Goal: Task Accomplishment & Management: Use online tool/utility

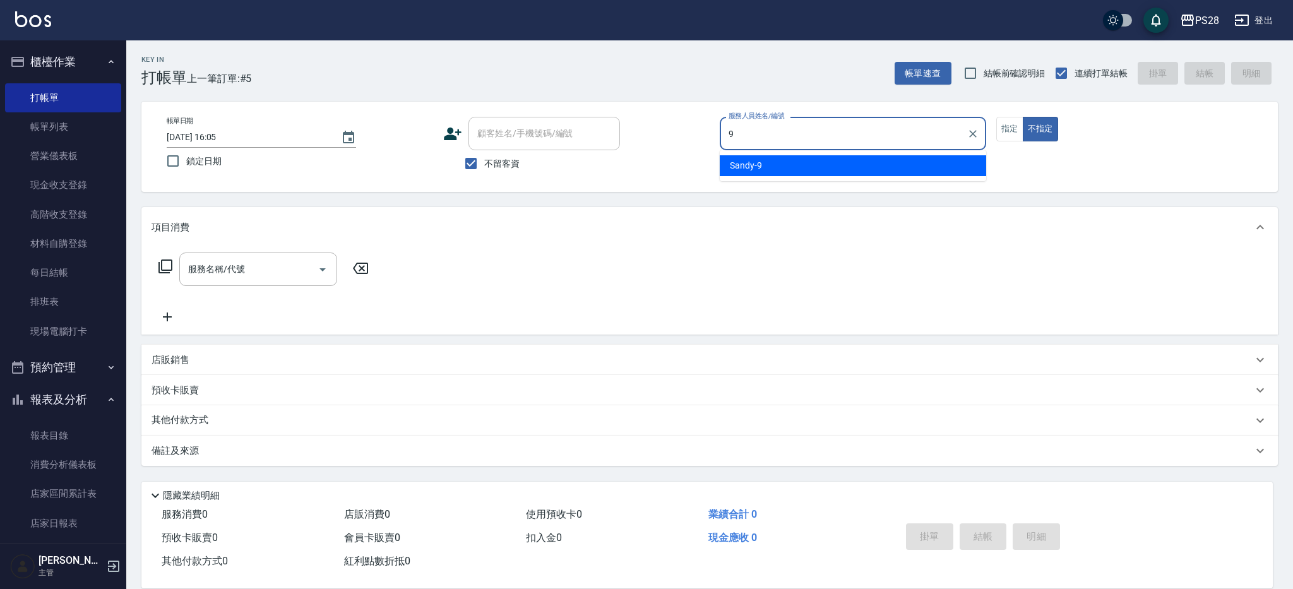
type input "Sandy-9"
type button "false"
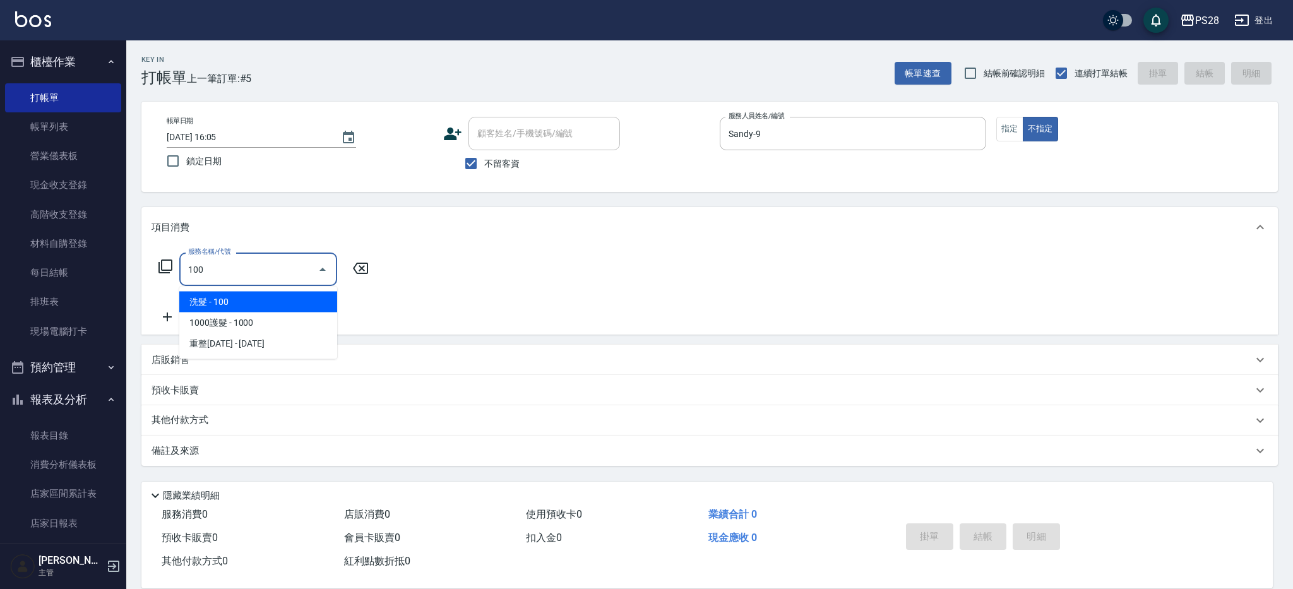
type input "洗髮(100)"
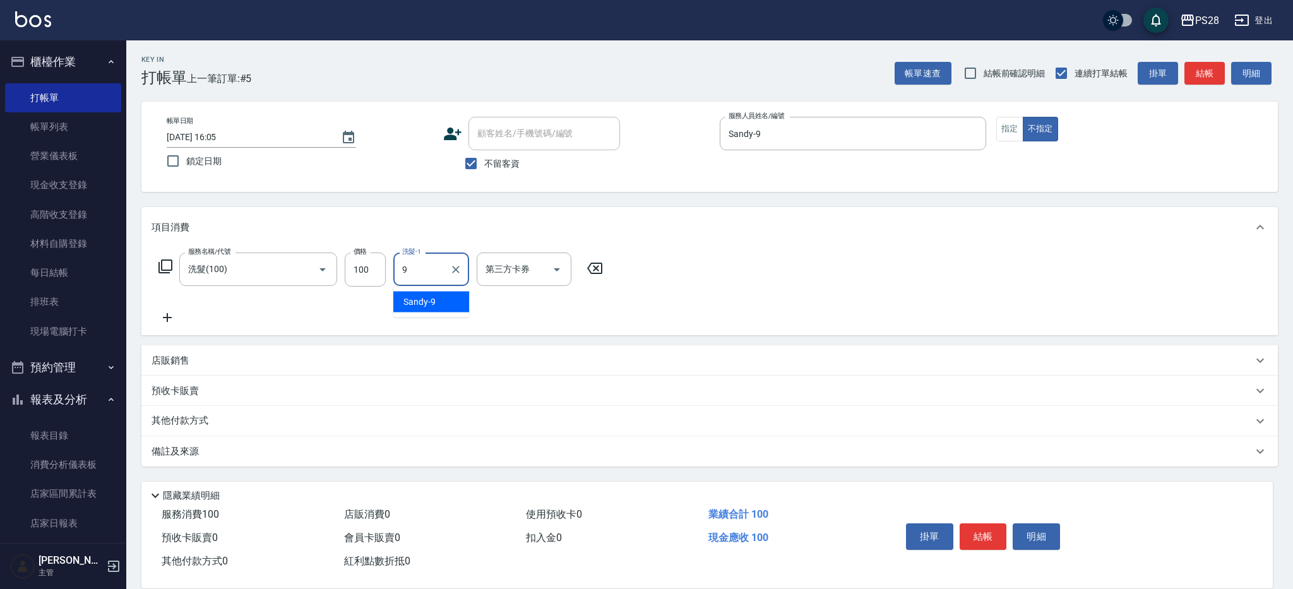
type input "Sandy-9"
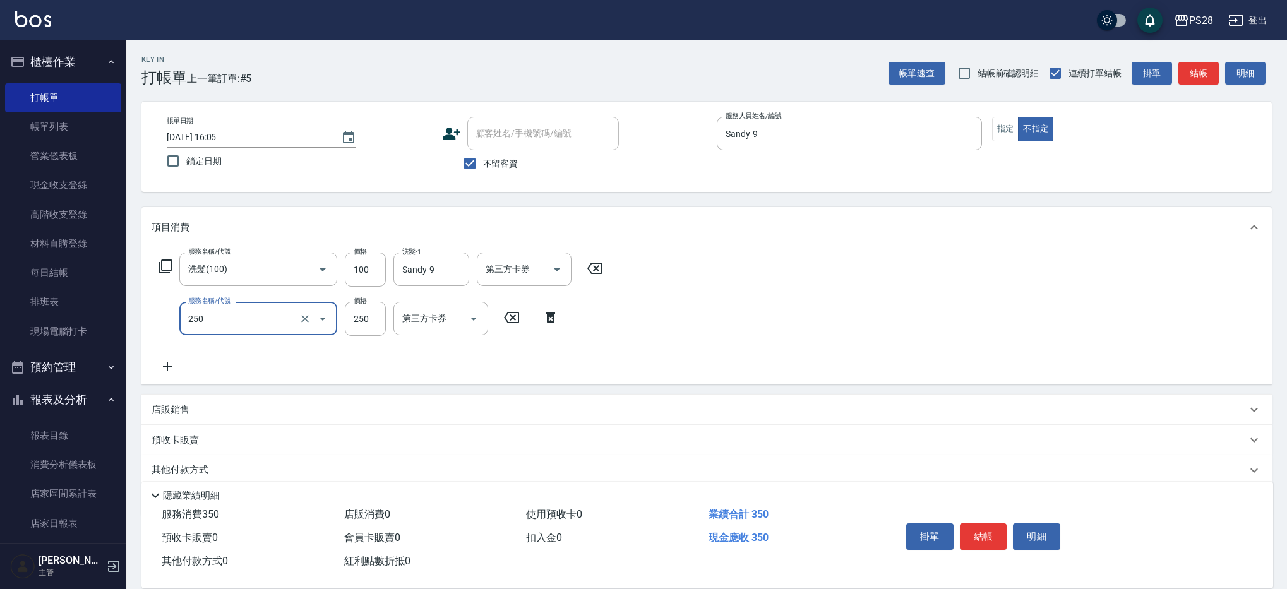
type input "單剪(250)"
type input "149"
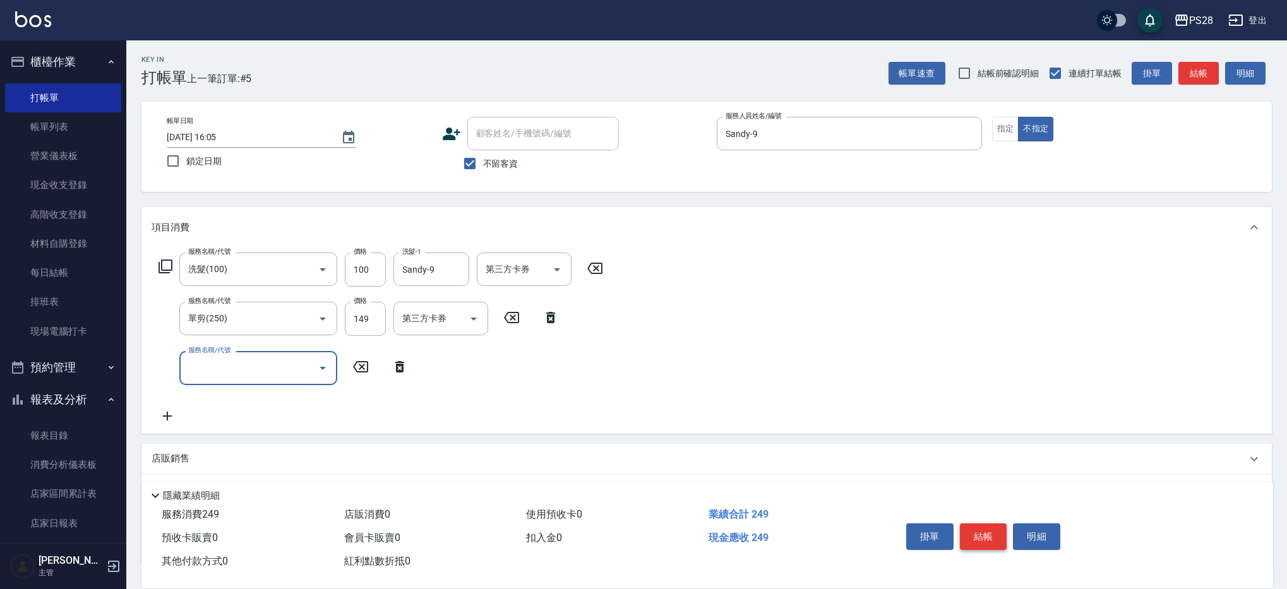
click at [980, 536] on button "結帳" at bounding box center [983, 537] width 47 height 27
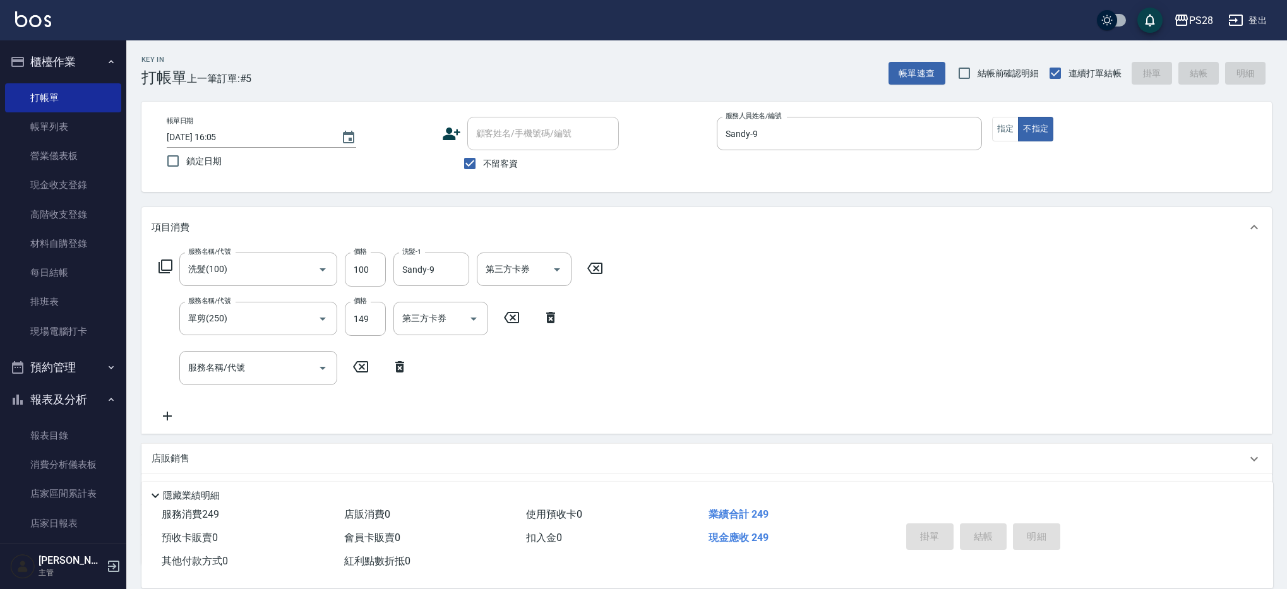
type input "[DATE] 20:36"
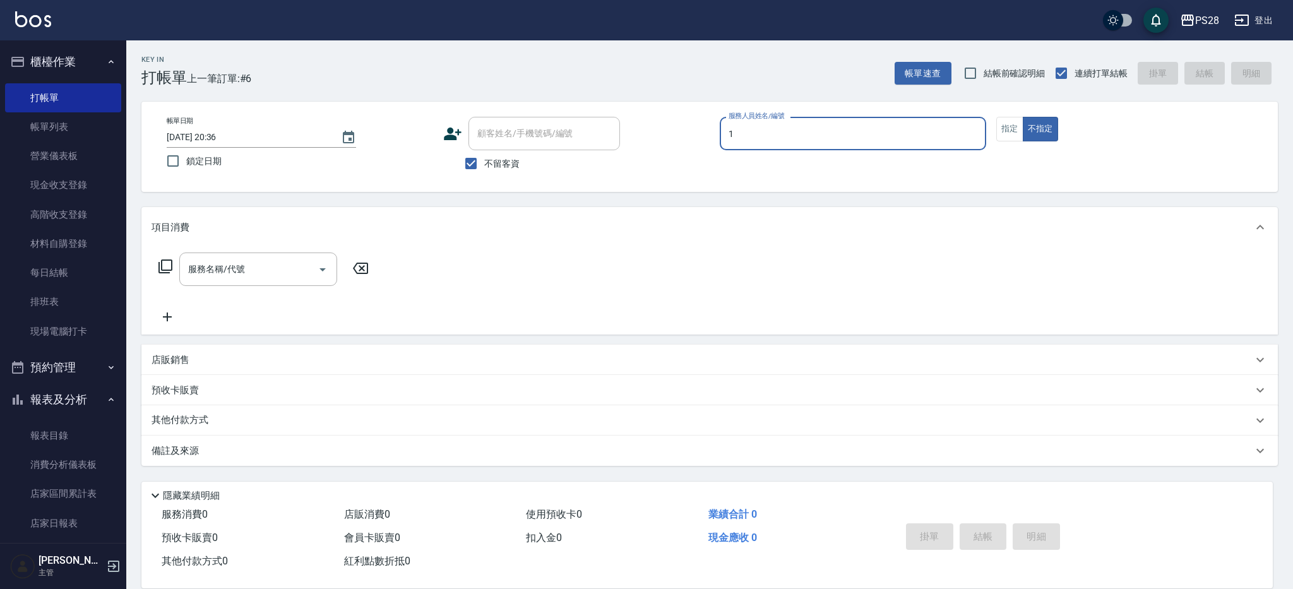
type input "[PERSON_NAME]-1"
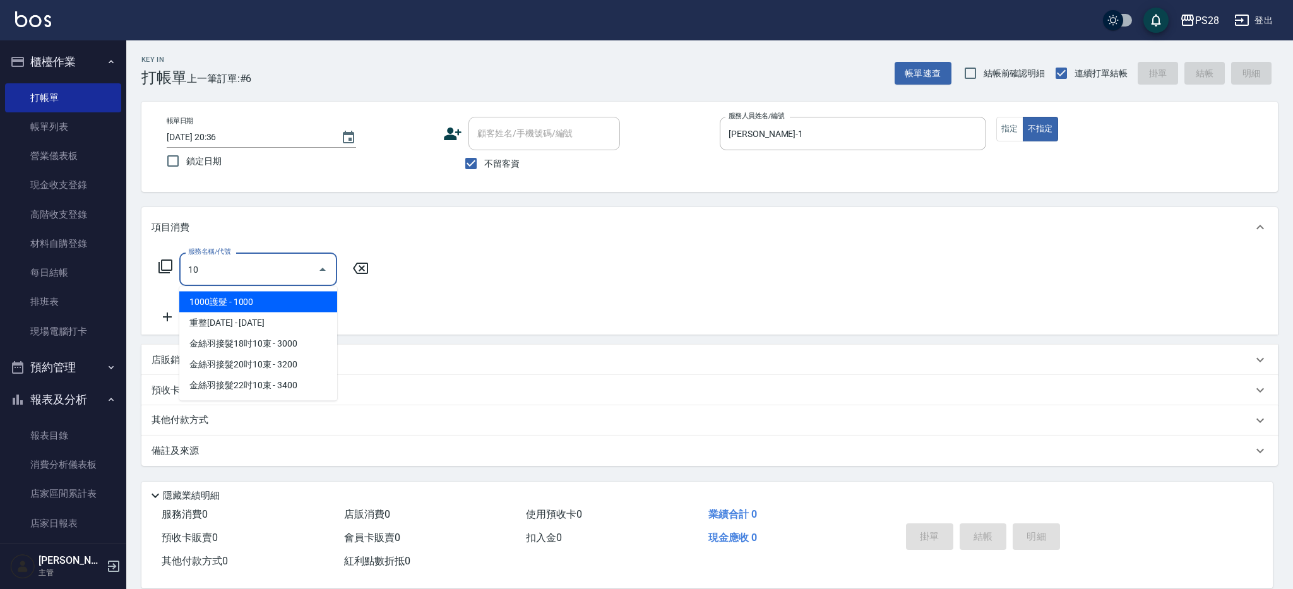
type input "1"
type input "單剪(250)"
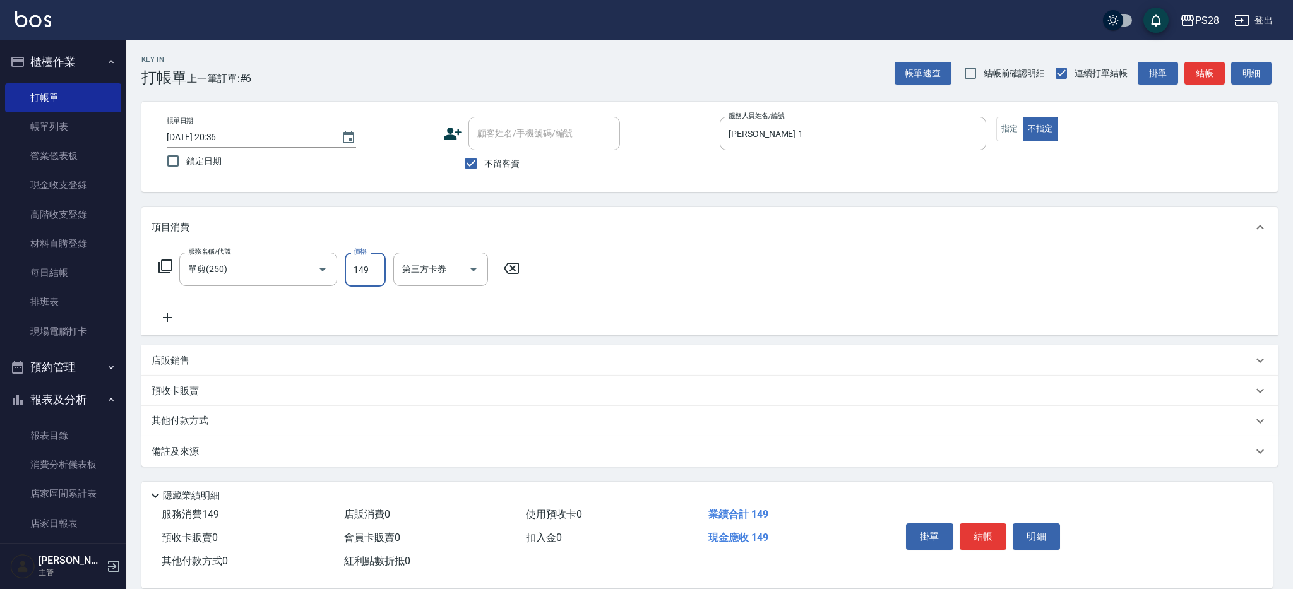
type input "149"
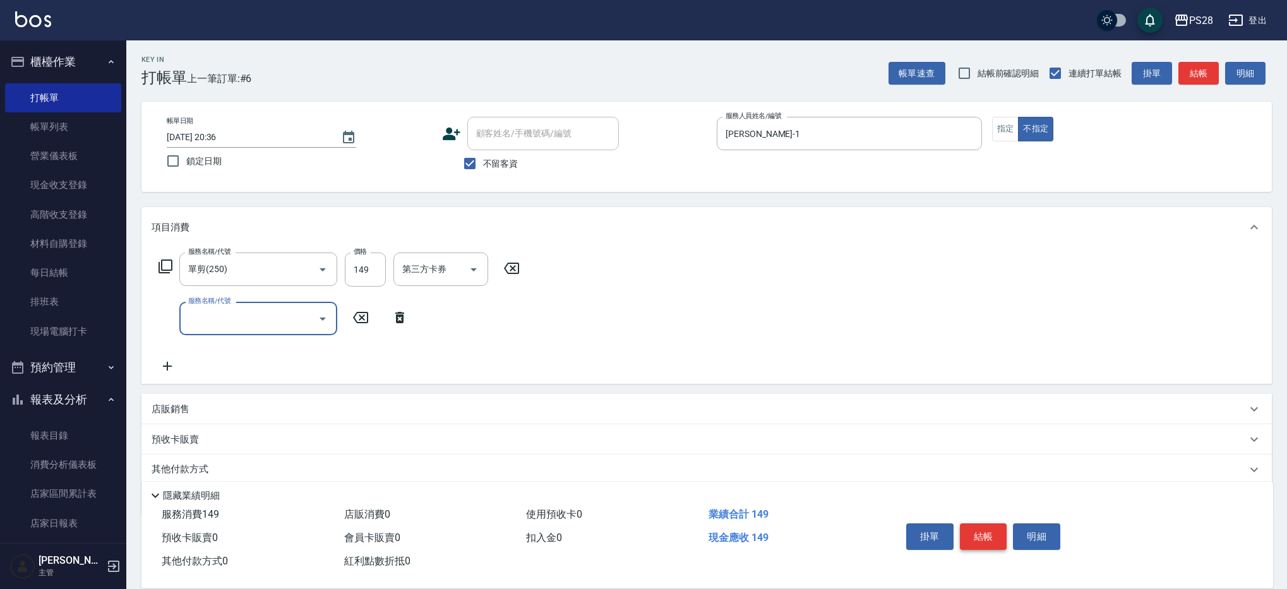
click at [994, 527] on button "結帳" at bounding box center [983, 537] width 47 height 27
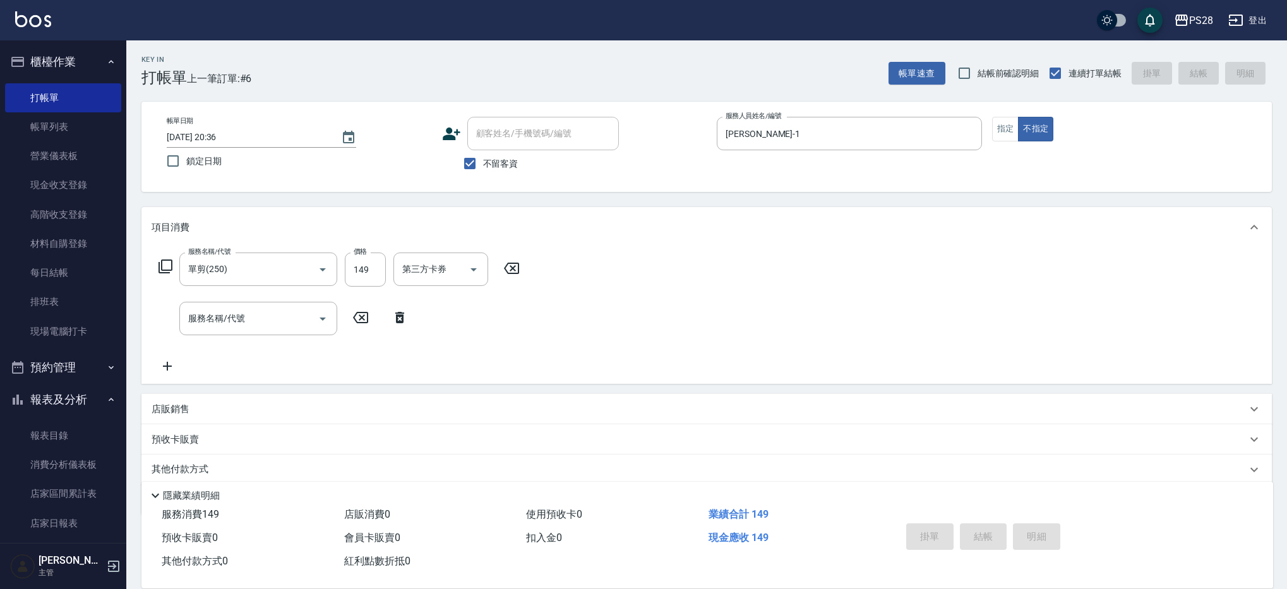
type input "[DATE] 20:37"
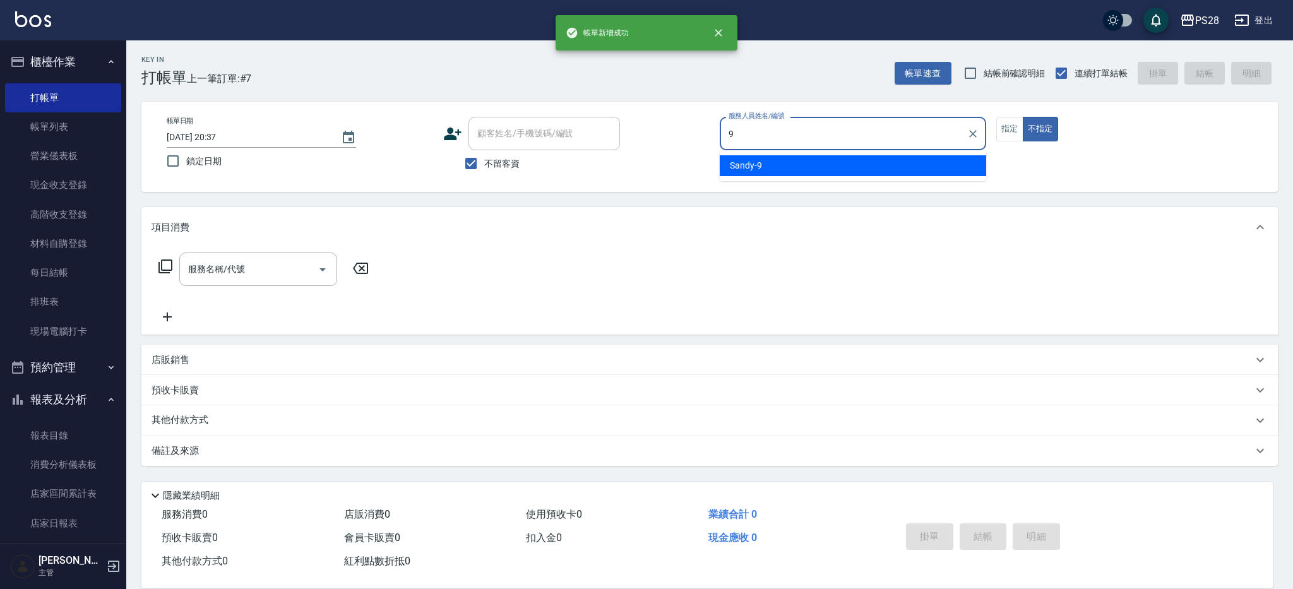
type input "Sandy-9"
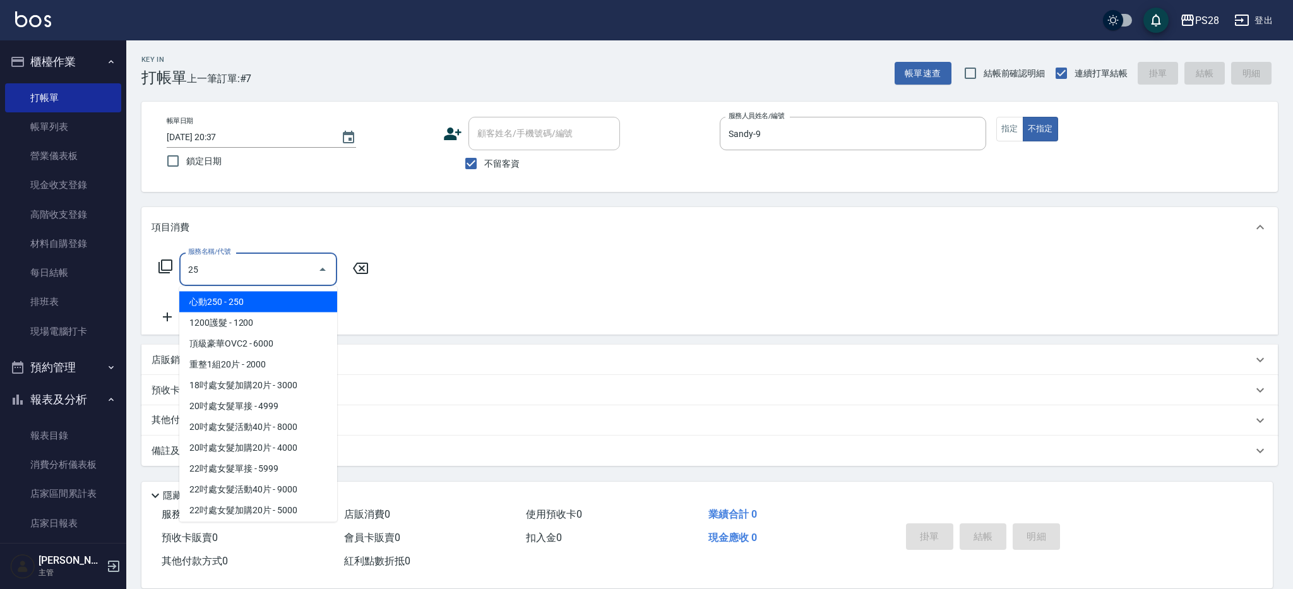
type input "250"
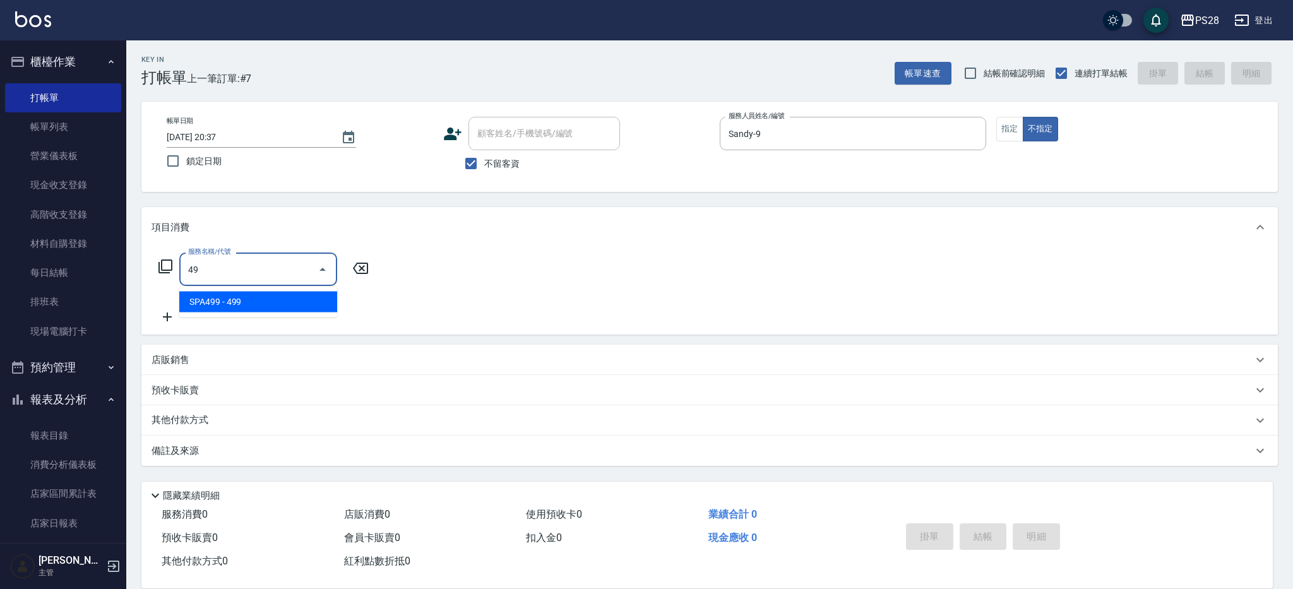
type input "4"
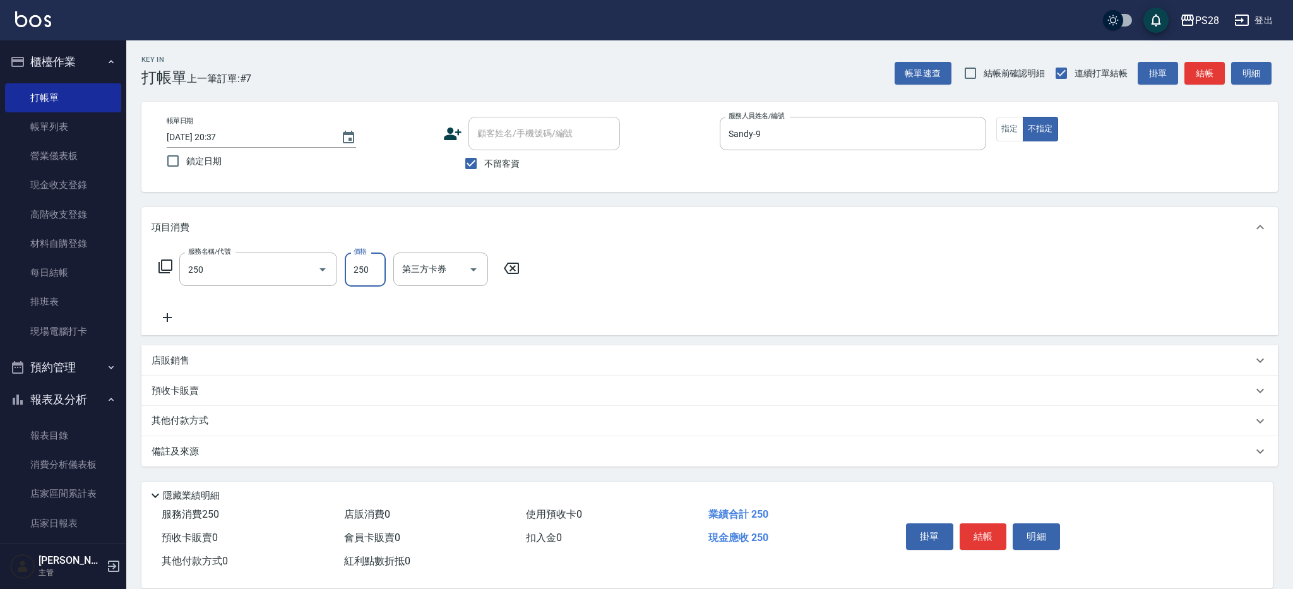
type input "單剪(250)"
type input "149"
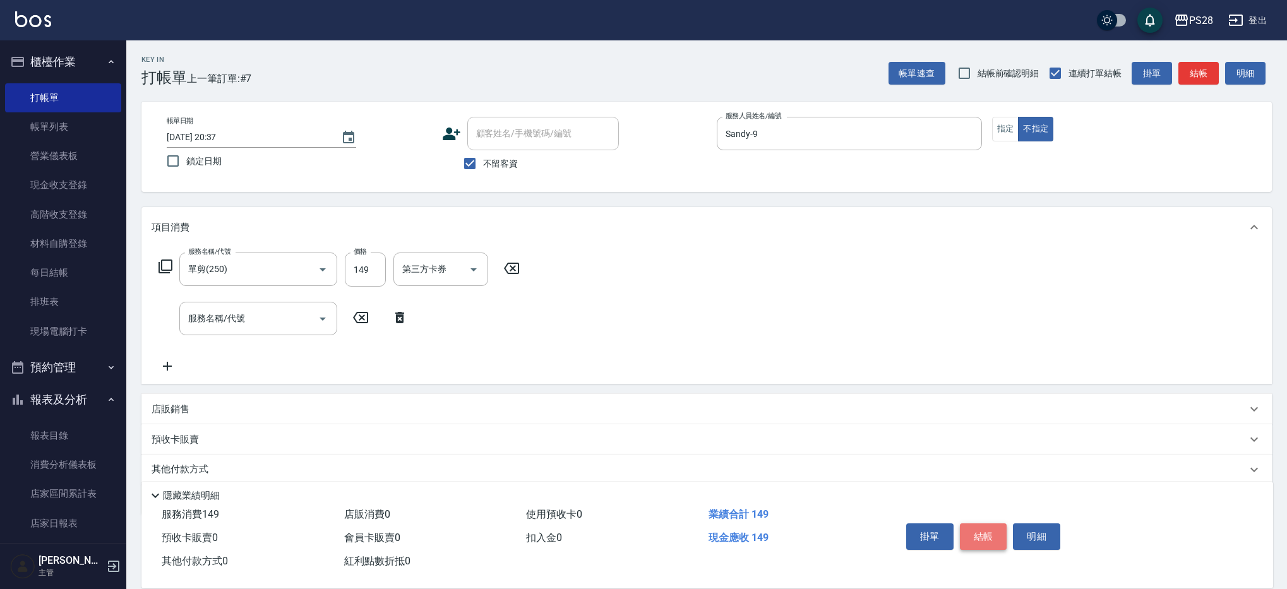
click at [991, 524] on button "結帳" at bounding box center [983, 537] width 47 height 27
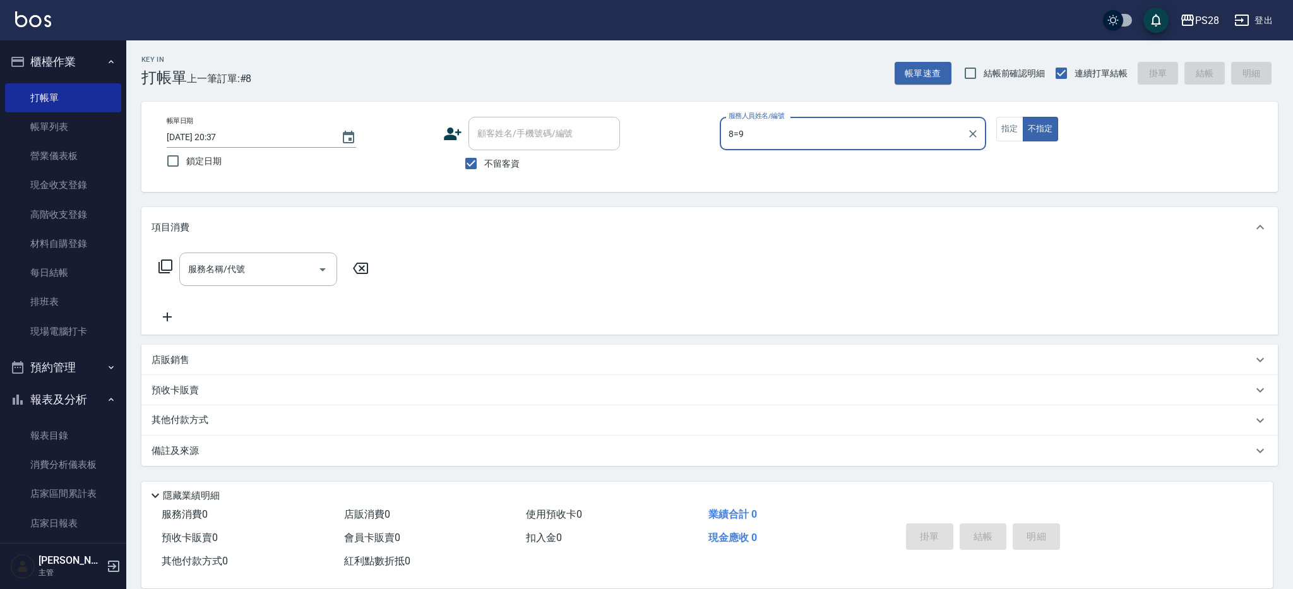
type input "8=9"
click at [1023, 117] on button "不指定" at bounding box center [1040, 129] width 35 height 25
click at [890, 128] on input "服務人員姓名/編號" at bounding box center [853, 134] width 255 height 22
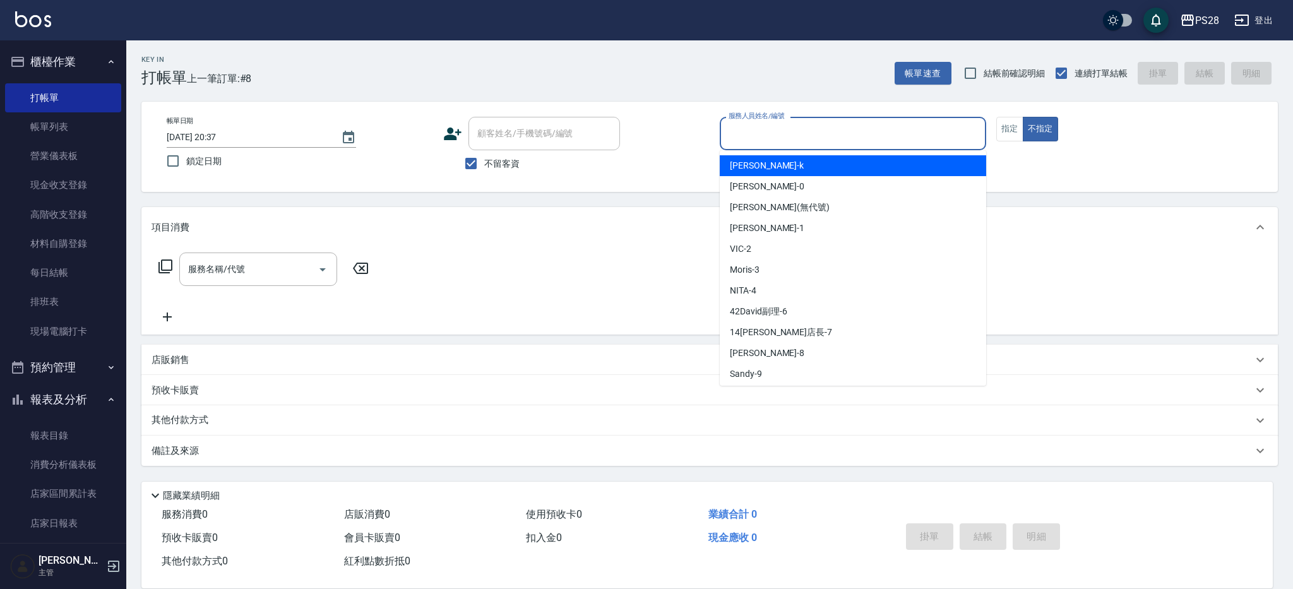
type input "0"
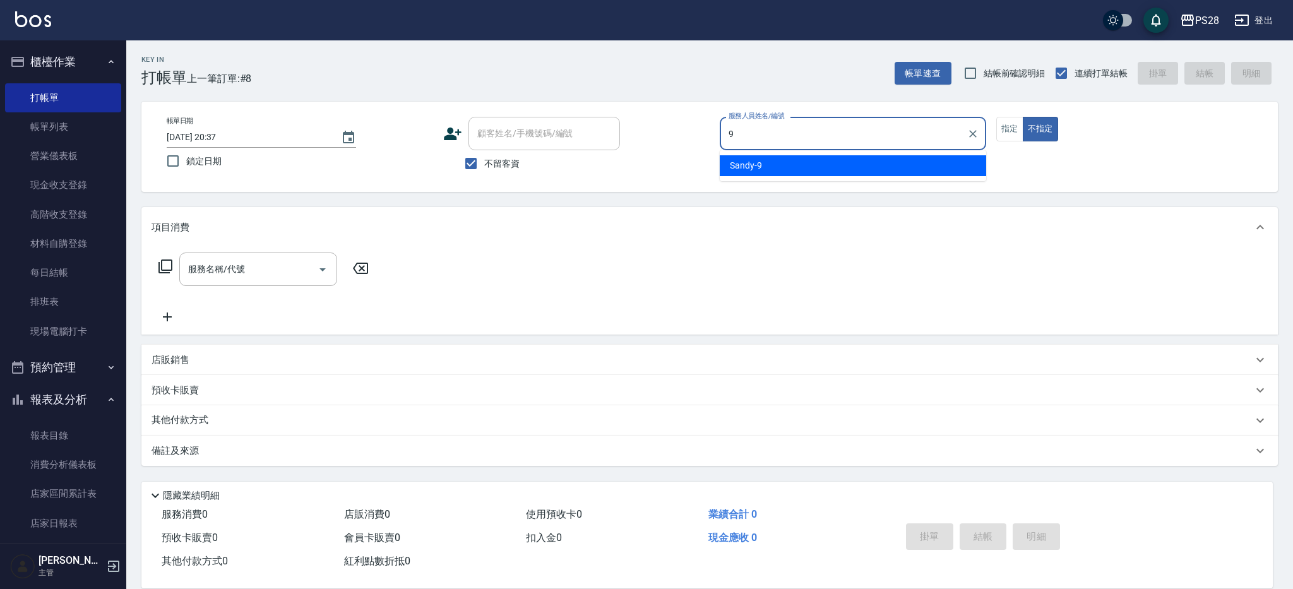
type input "Sandy-9"
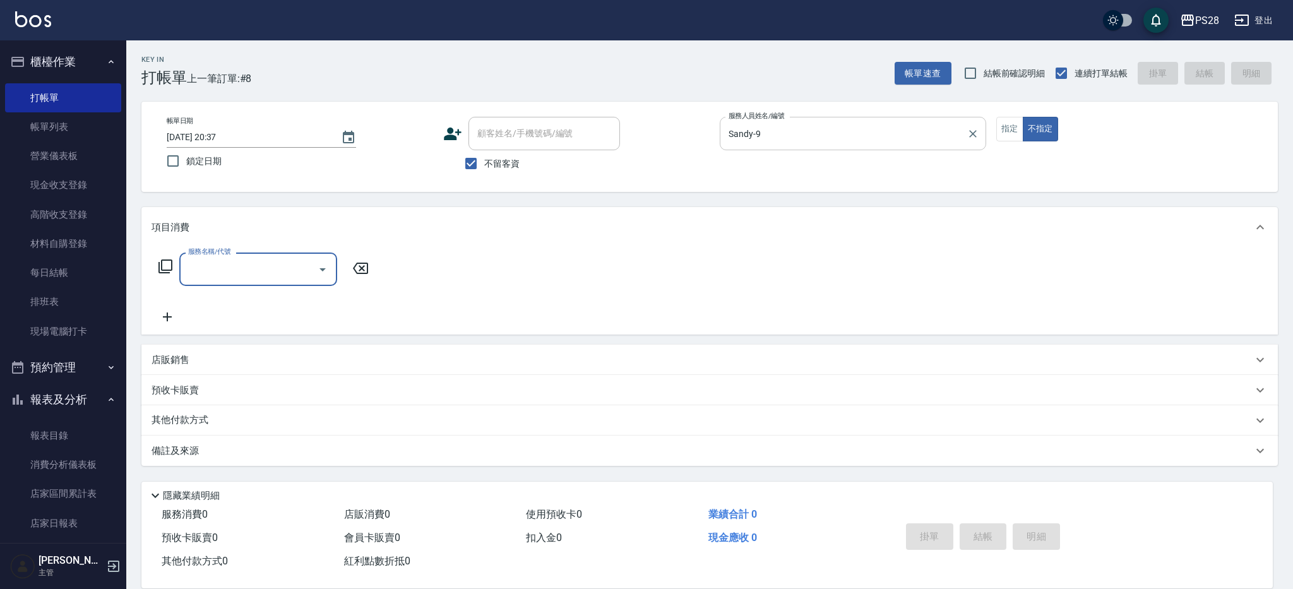
type input "4"
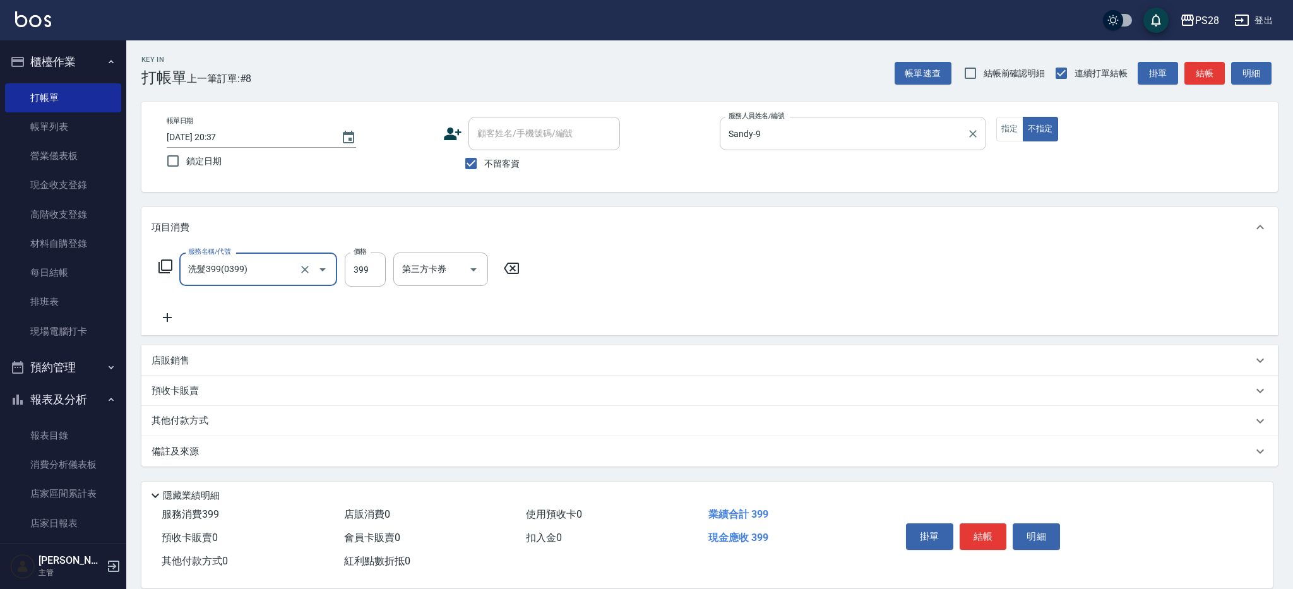
type input "洗髮399(0399)"
type input "Sandy-9"
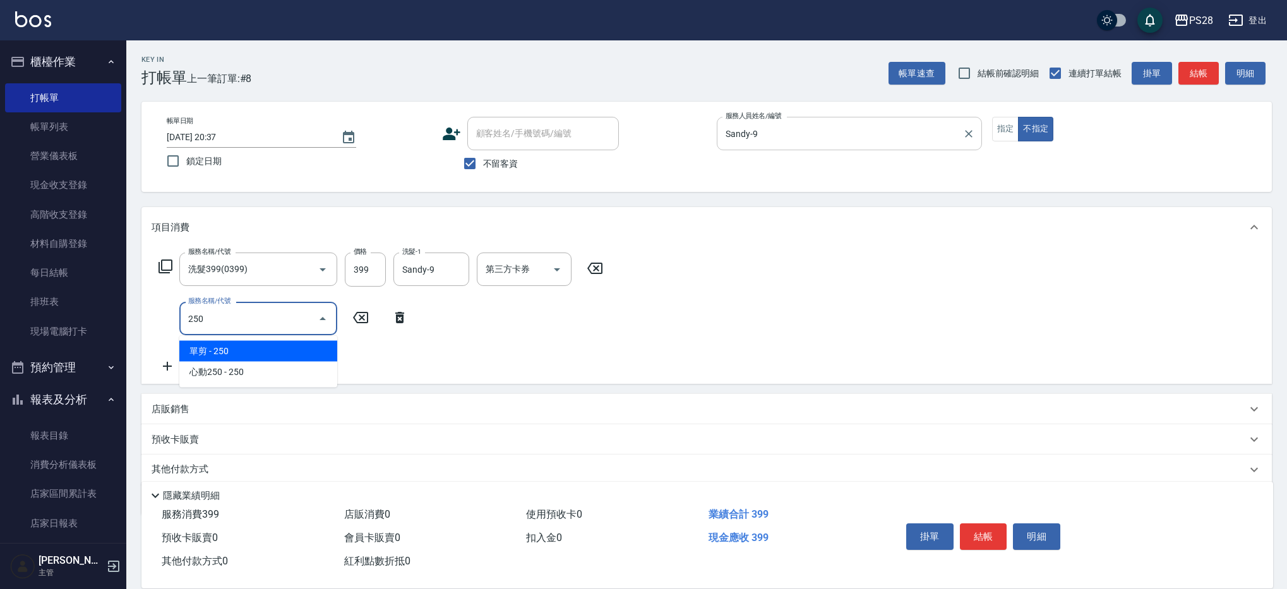
type input "單剪(250)"
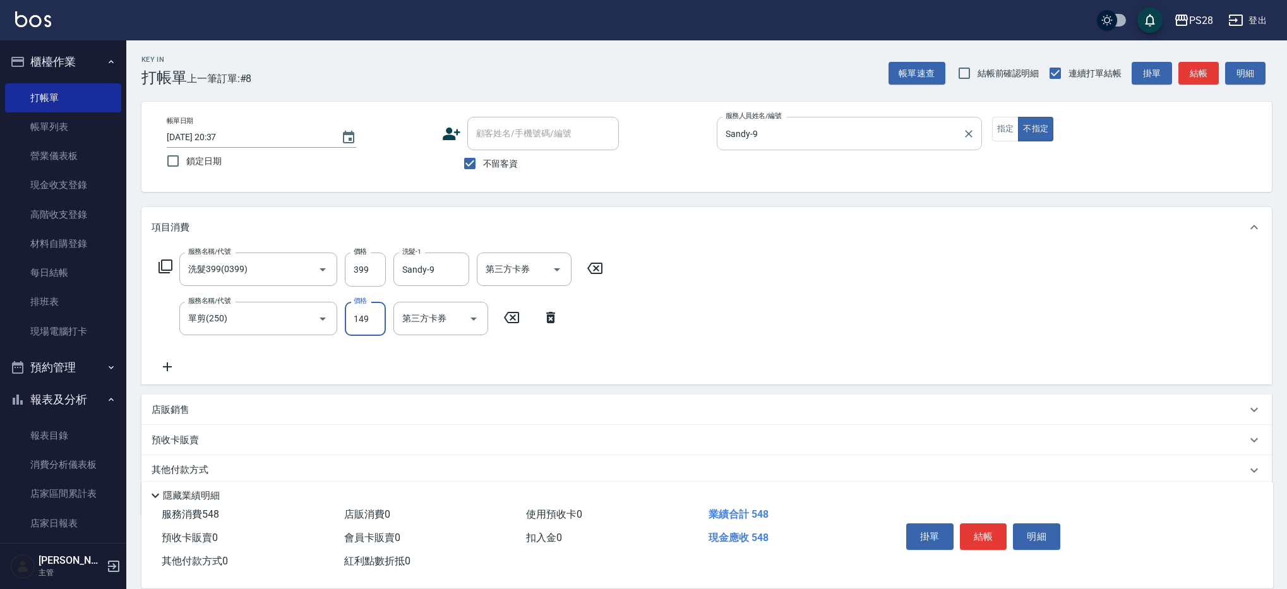
type input "149"
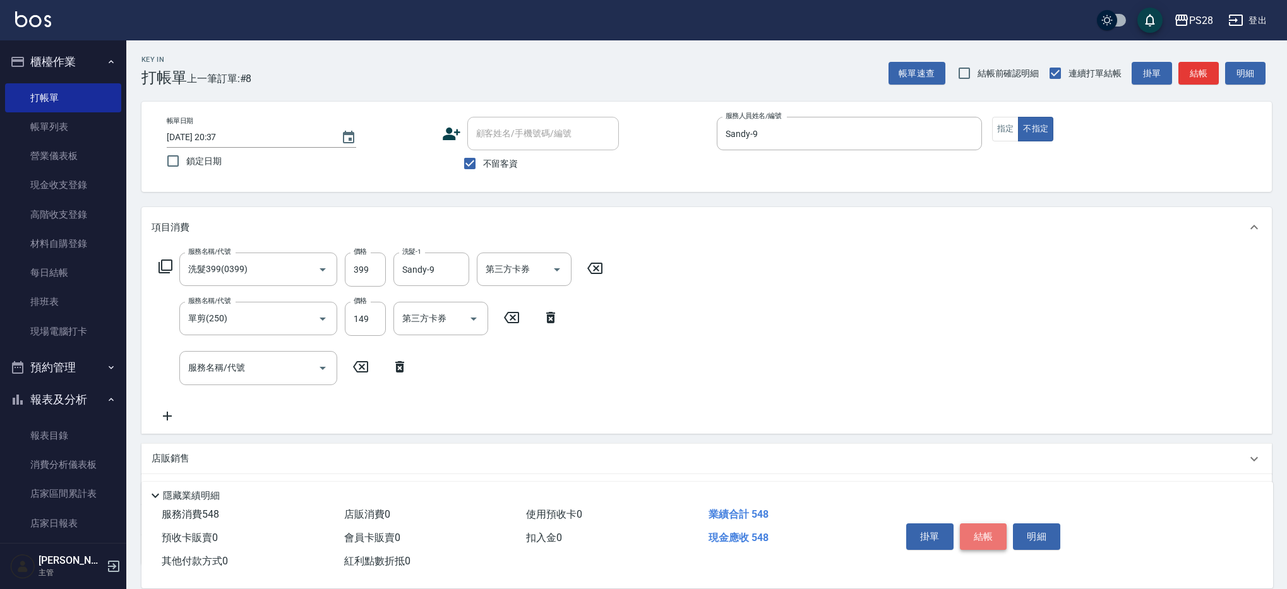
click at [993, 534] on button "結帳" at bounding box center [983, 537] width 47 height 27
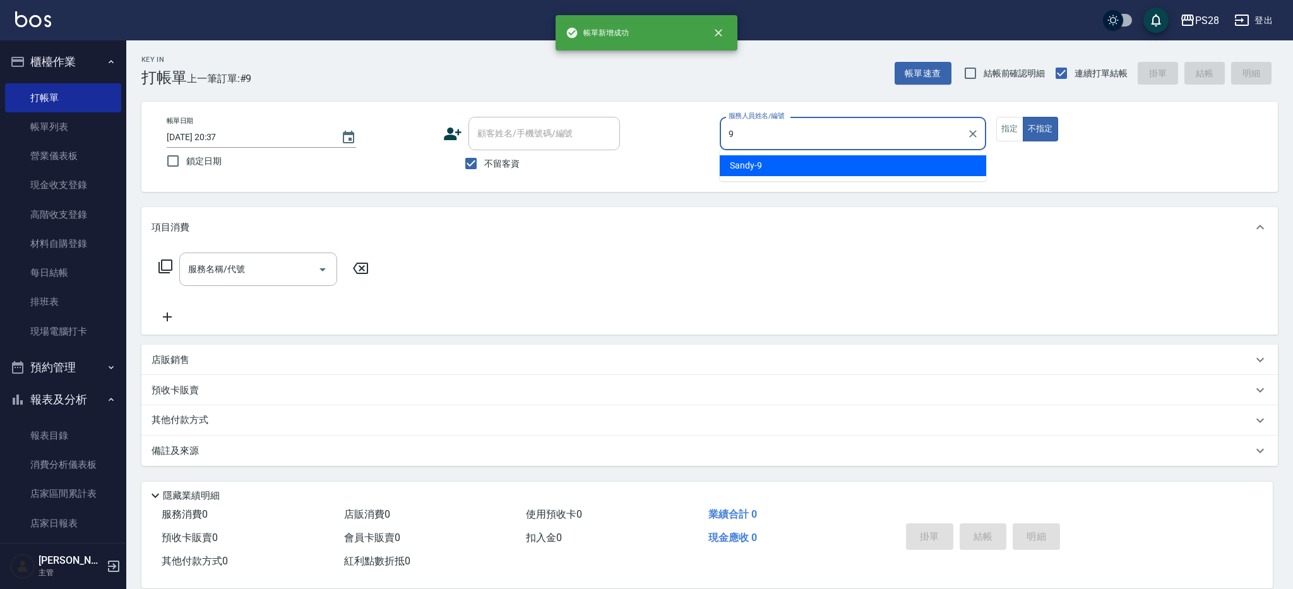
type input "Sandy-9"
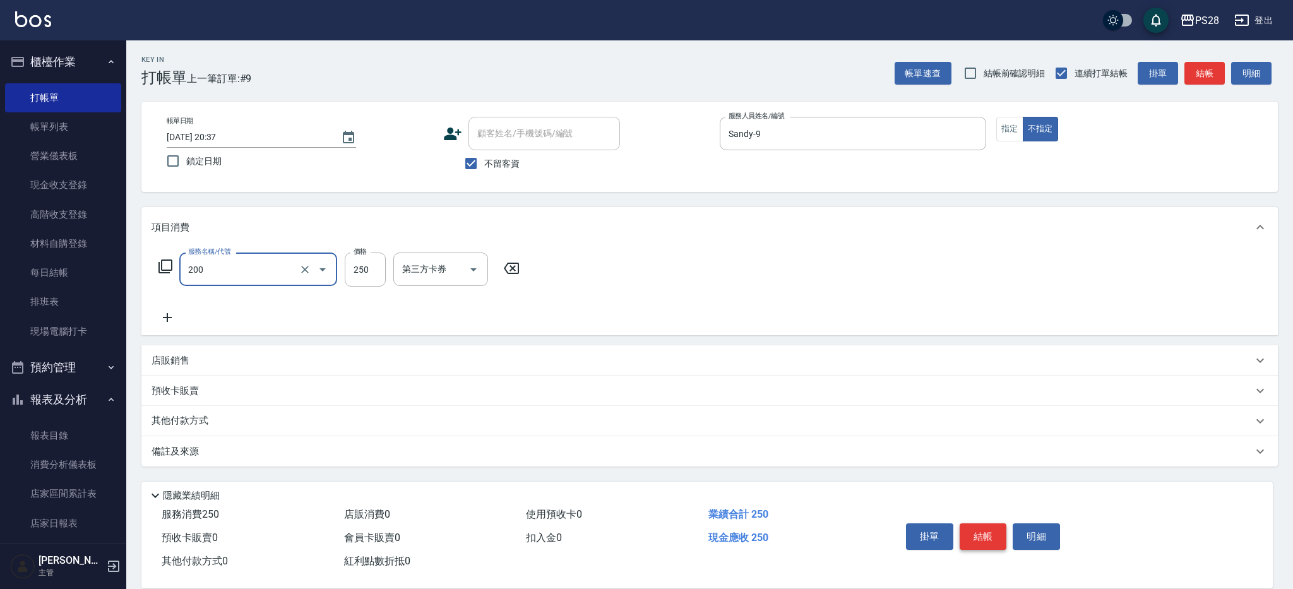
type input "New洗專案(200)"
type input "200"
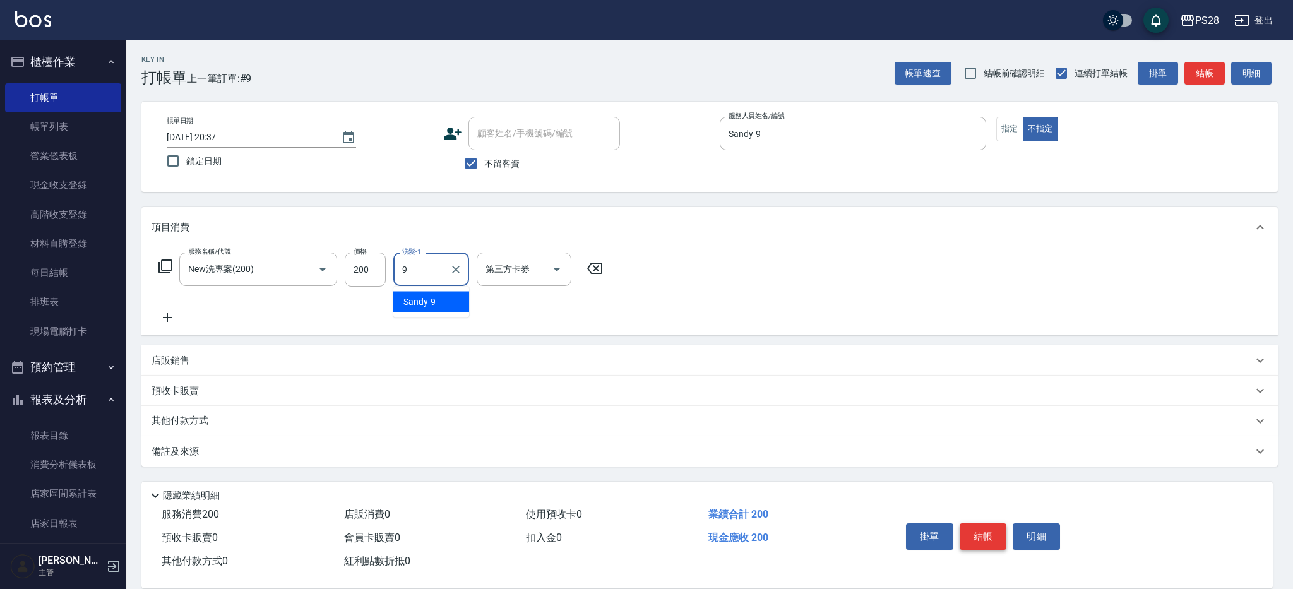
type input "Sandy-9"
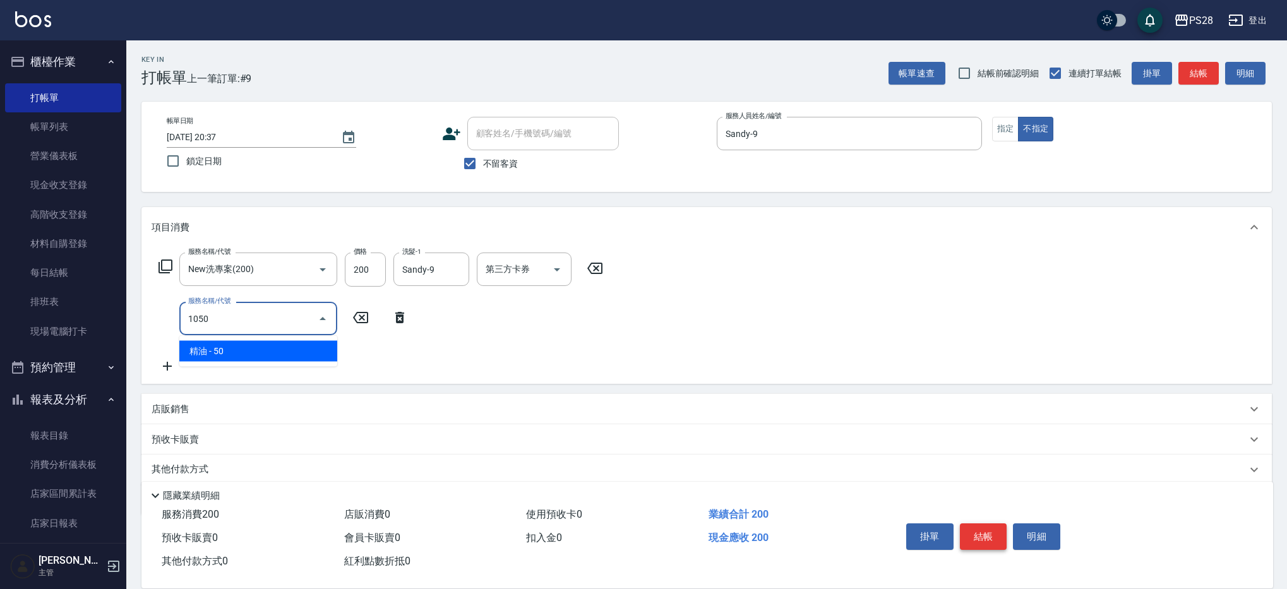
type input "精油(1050)"
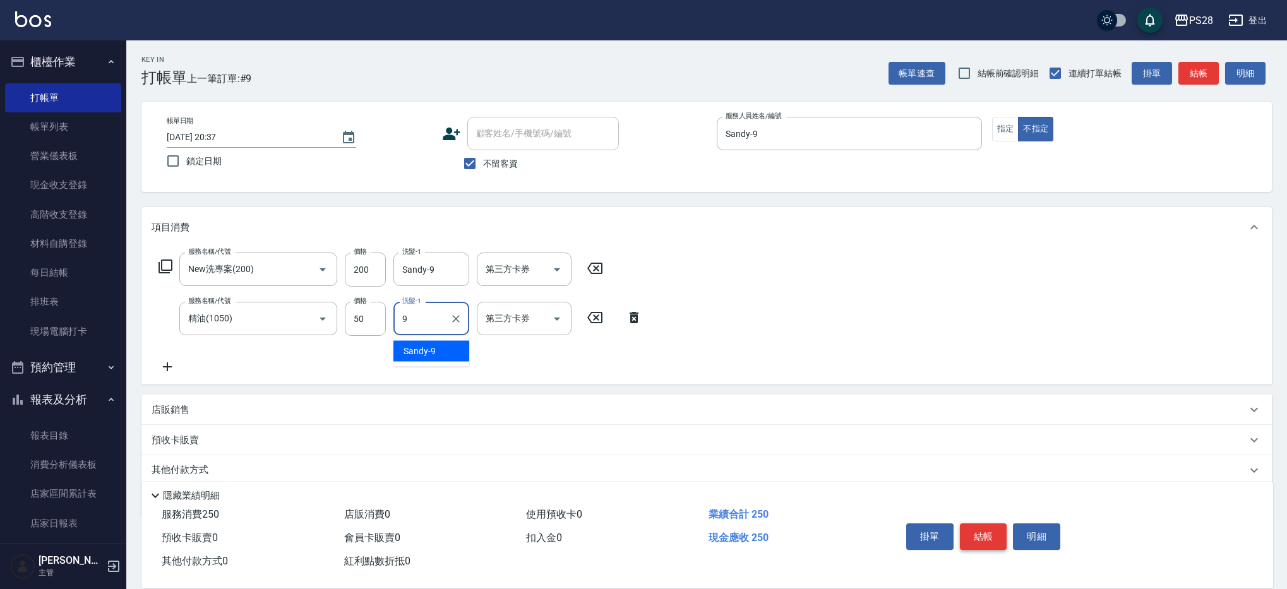
type input "Sandy-9"
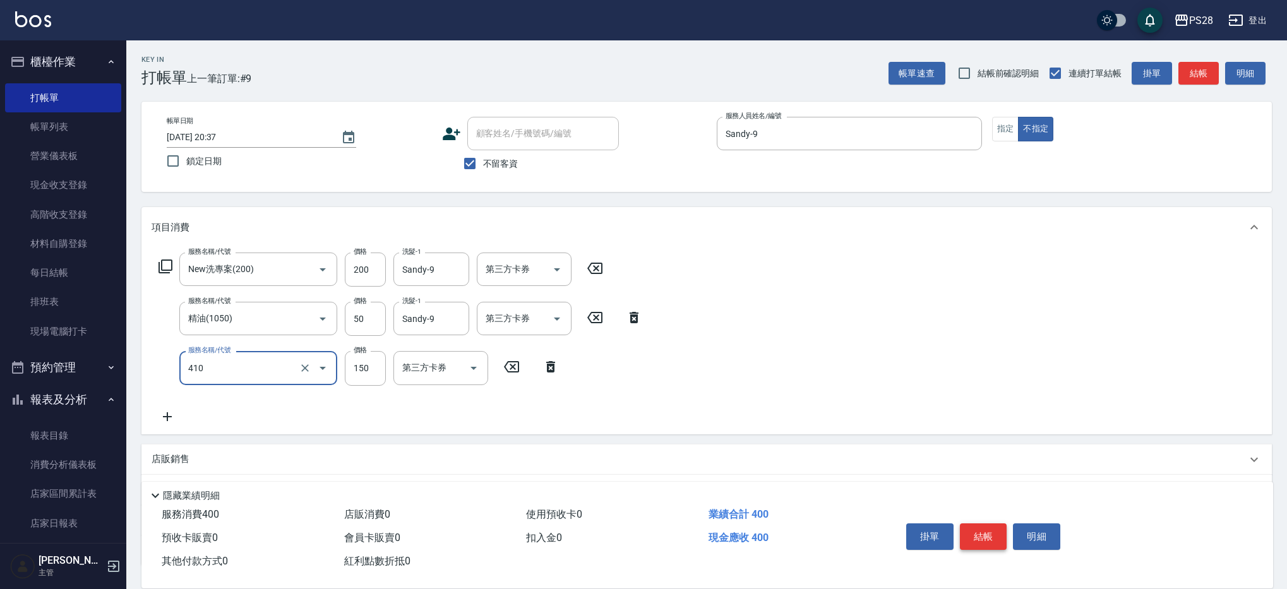
type input "天天瞬護(410)"
type input "100"
type input "Sandy-9"
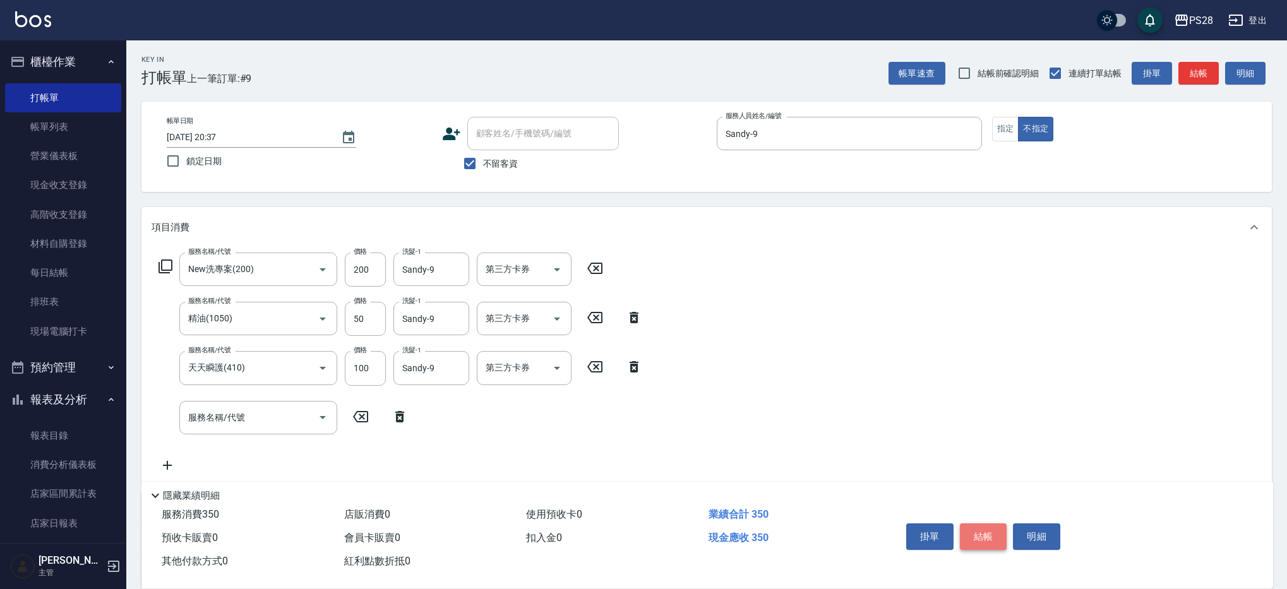
click at [970, 527] on button "結帳" at bounding box center [983, 537] width 47 height 27
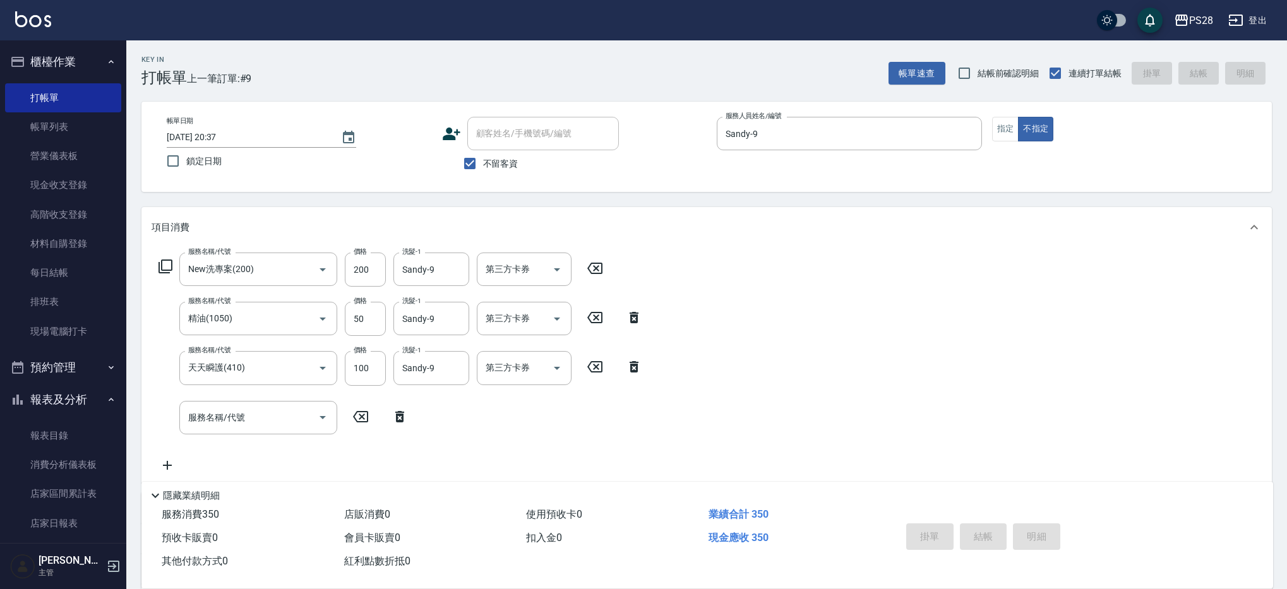
type input "[DATE] 20:38"
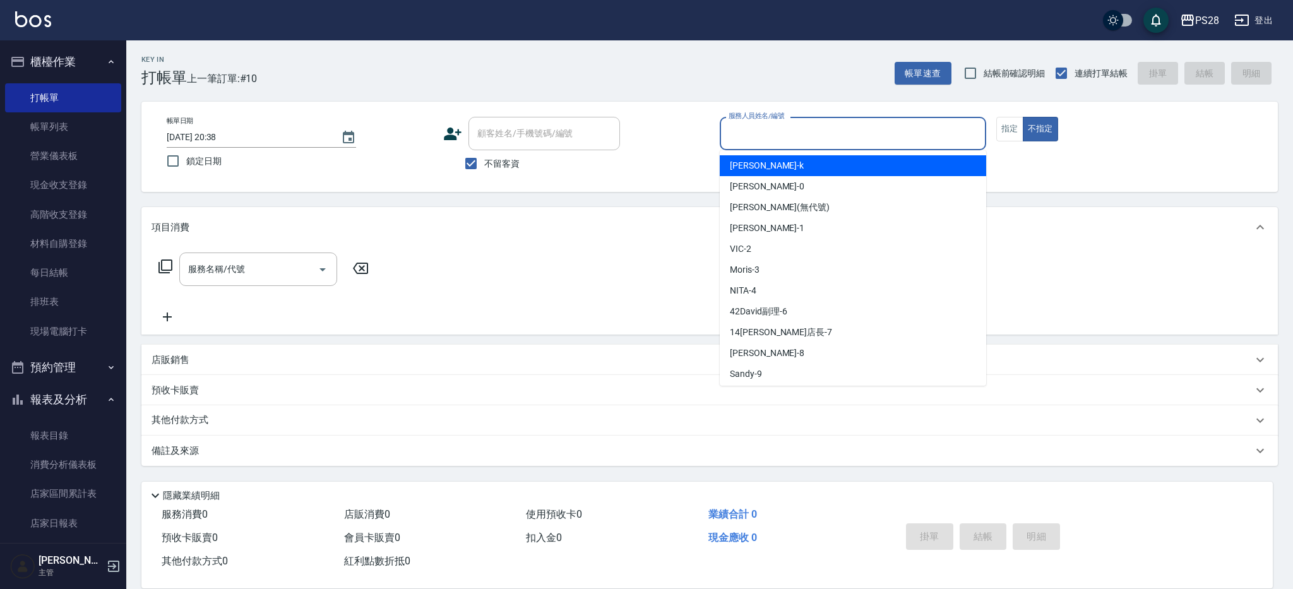
click at [780, 135] on input "服務人員姓名/編號" at bounding box center [853, 134] width 255 height 22
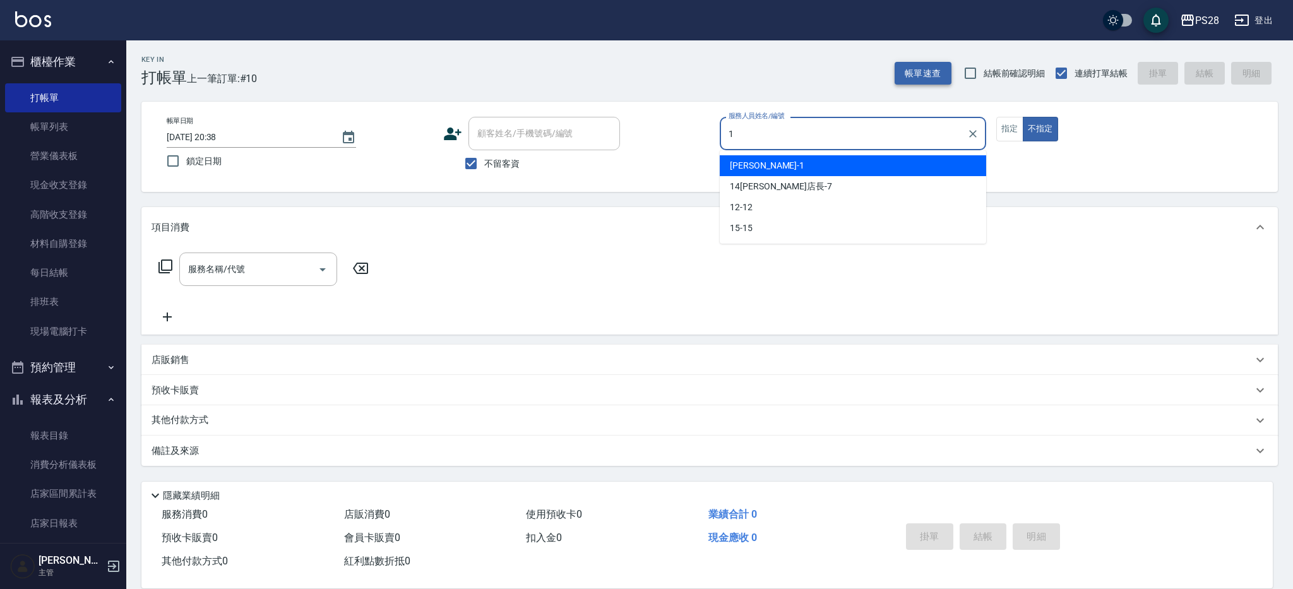
type input "1"
click at [932, 63] on button "帳單速查" at bounding box center [923, 73] width 57 height 23
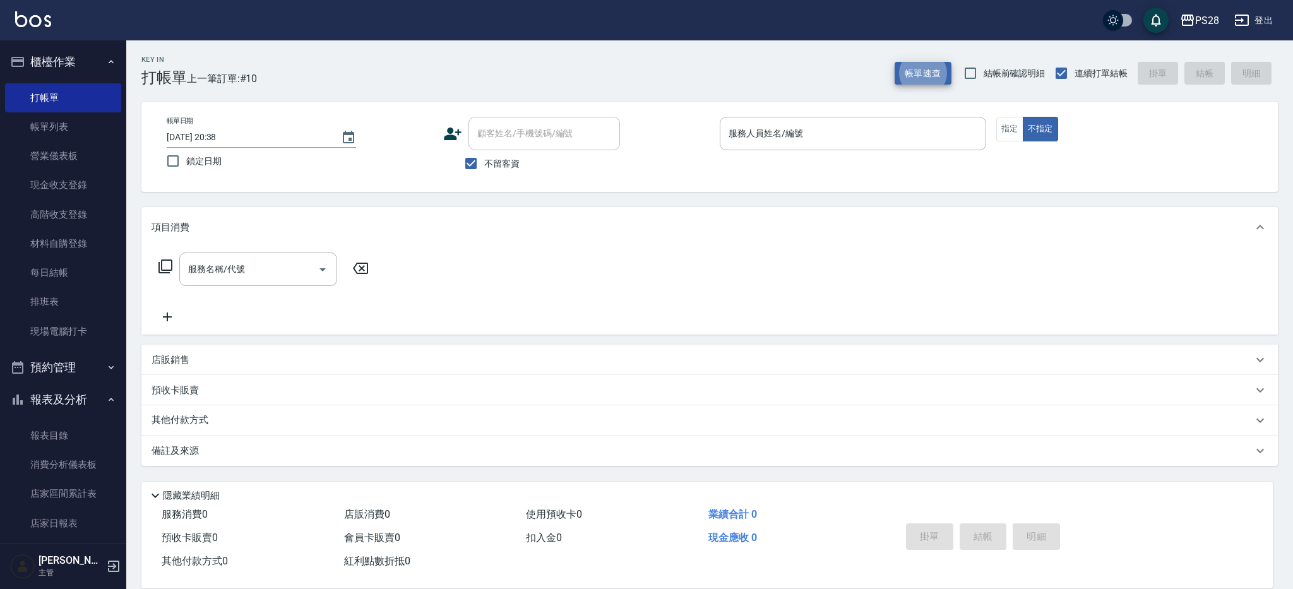
click at [895, 62] on button "帳單速查" at bounding box center [923, 73] width 57 height 23
click at [789, 138] on input "服務人員姓名/編號" at bounding box center [853, 134] width 255 height 22
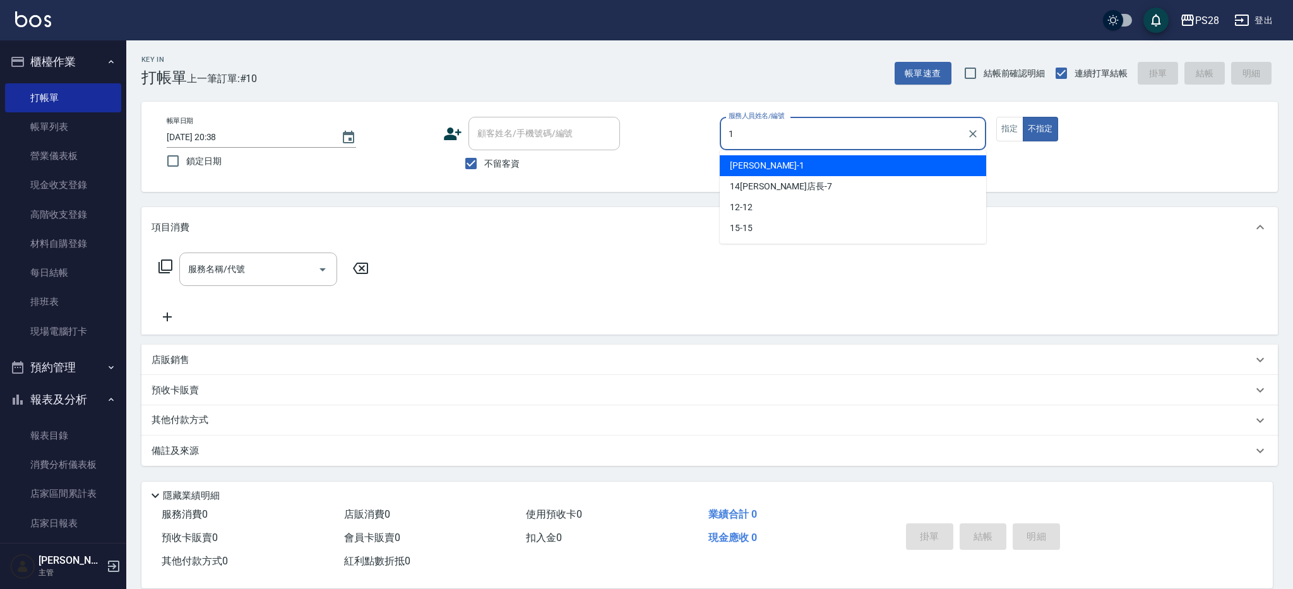
type input "[PERSON_NAME]-1"
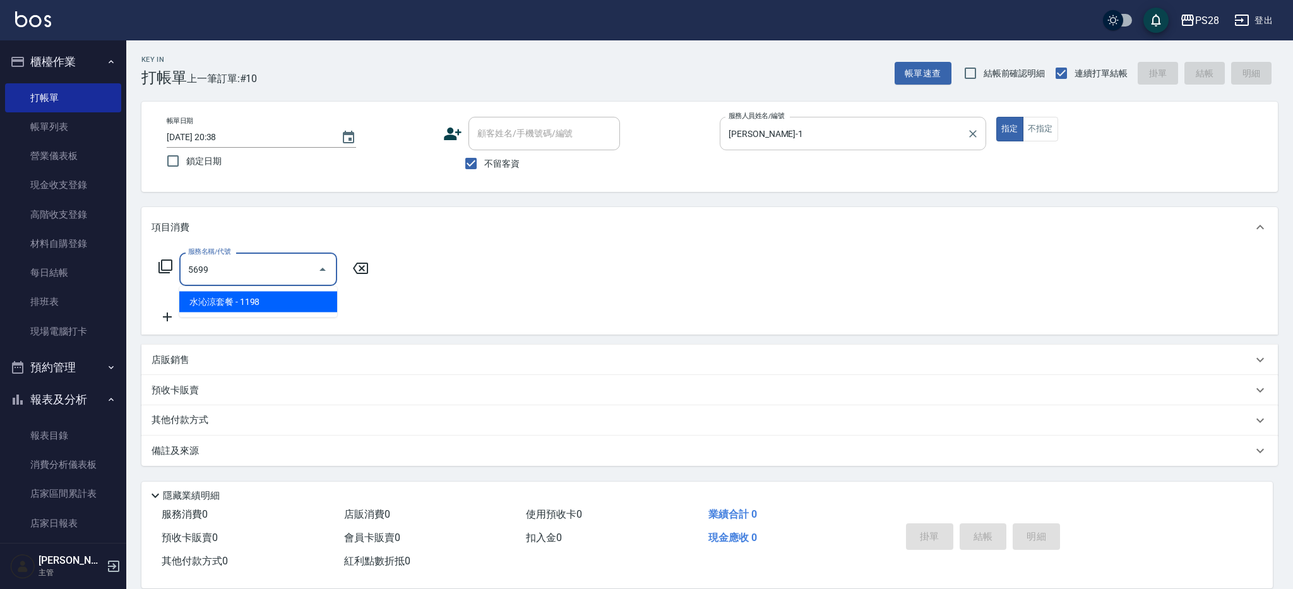
type input "水沁涼套餐(5699)"
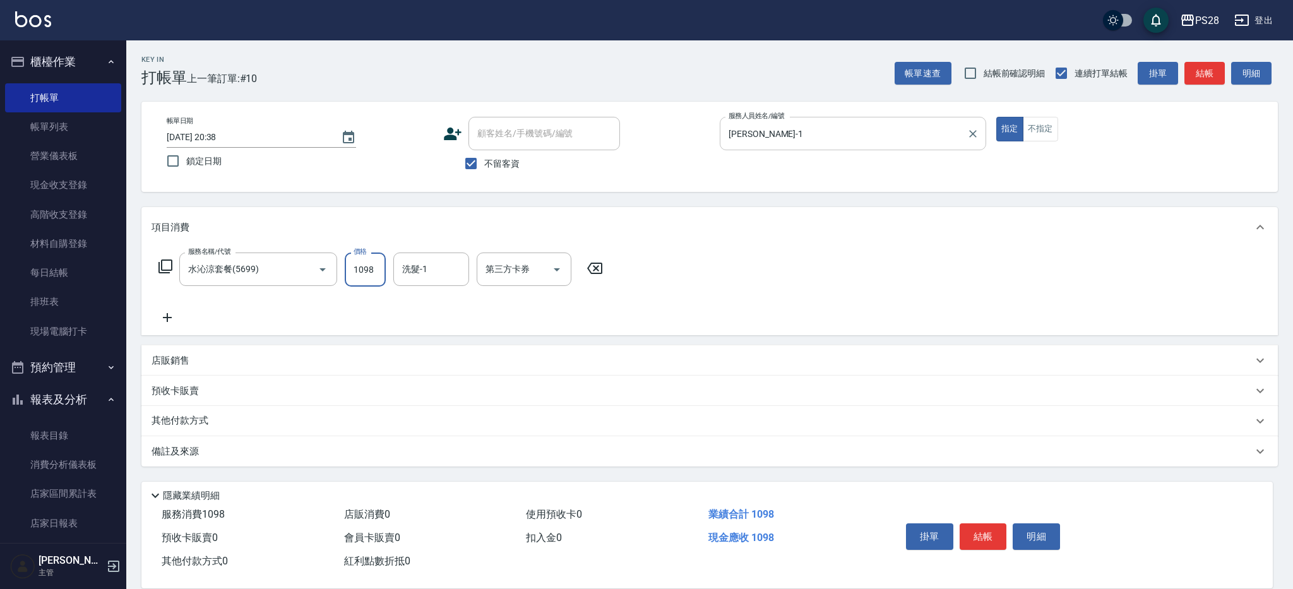
type input "1098"
type input "[PERSON_NAME]-1"
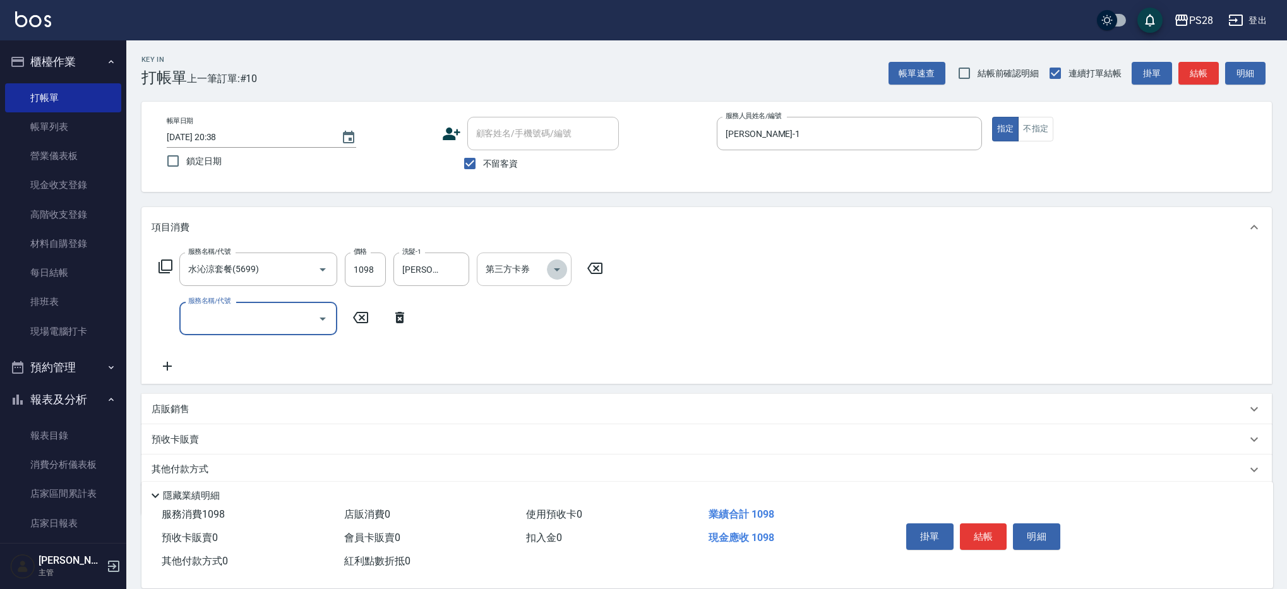
click at [555, 268] on icon "Open" at bounding box center [556, 269] width 15 height 15
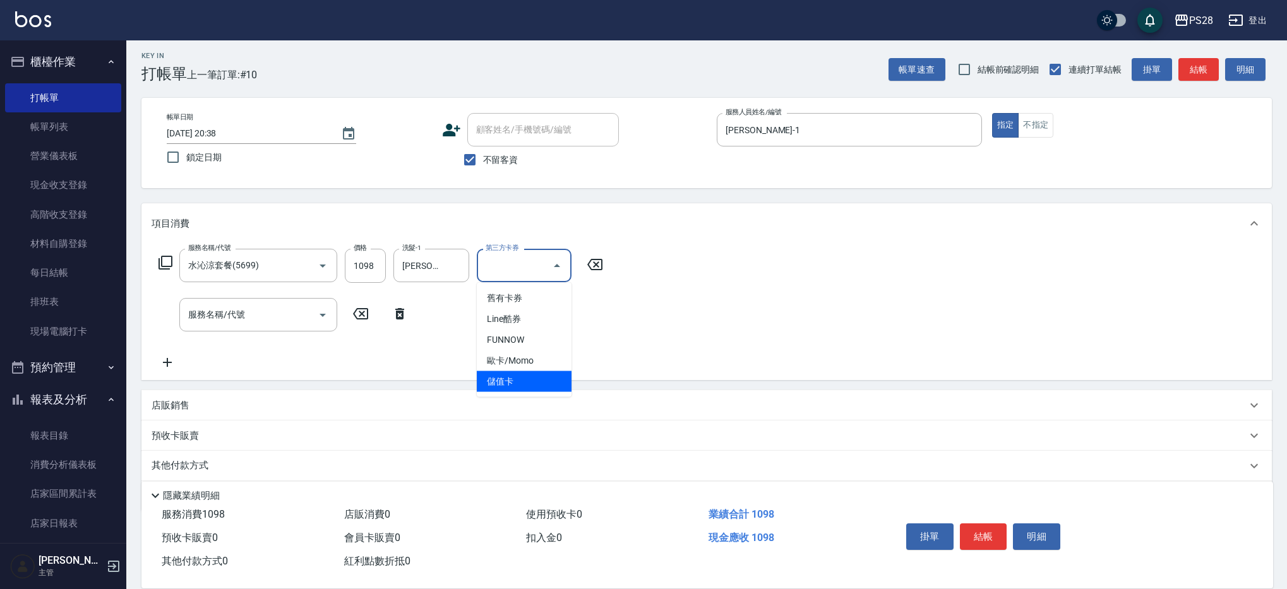
drag, startPoint x: 530, startPoint y: 374, endPoint x: 508, endPoint y: 371, distance: 23.0
click at [529, 374] on span "儲值卡" at bounding box center [524, 381] width 95 height 21
type input "儲值卡"
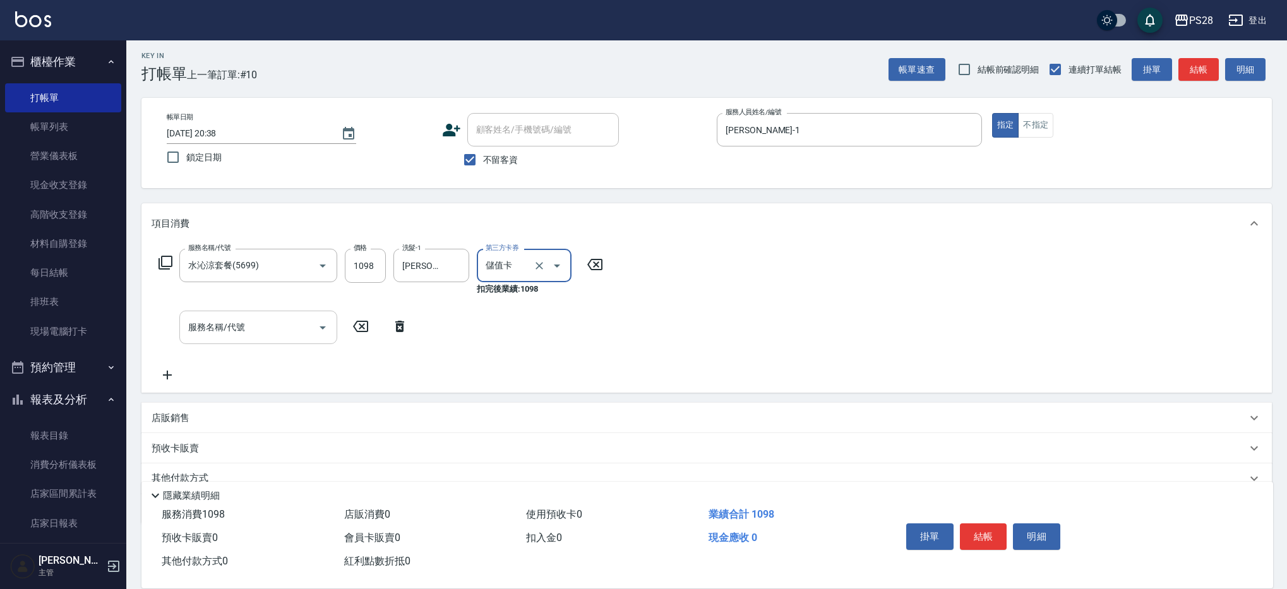
click at [258, 333] on input "服務名稱/代號" at bounding box center [249, 327] width 128 height 22
type input "精油(1050)"
type input "100"
type input "[PERSON_NAME]-1"
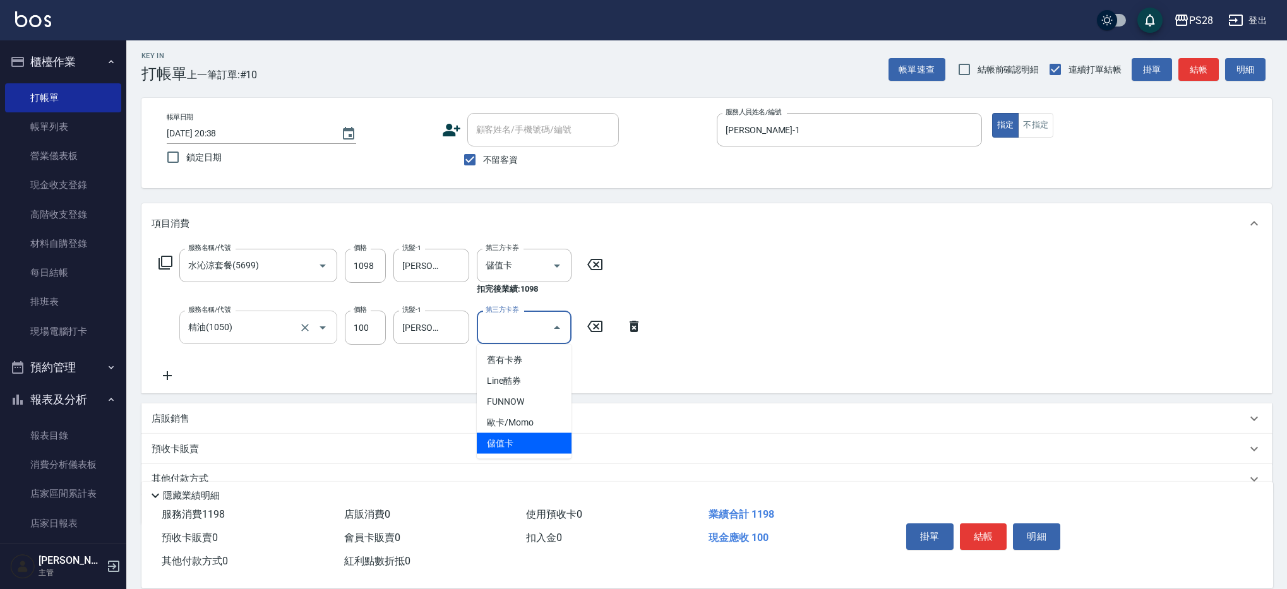
type input "儲值卡"
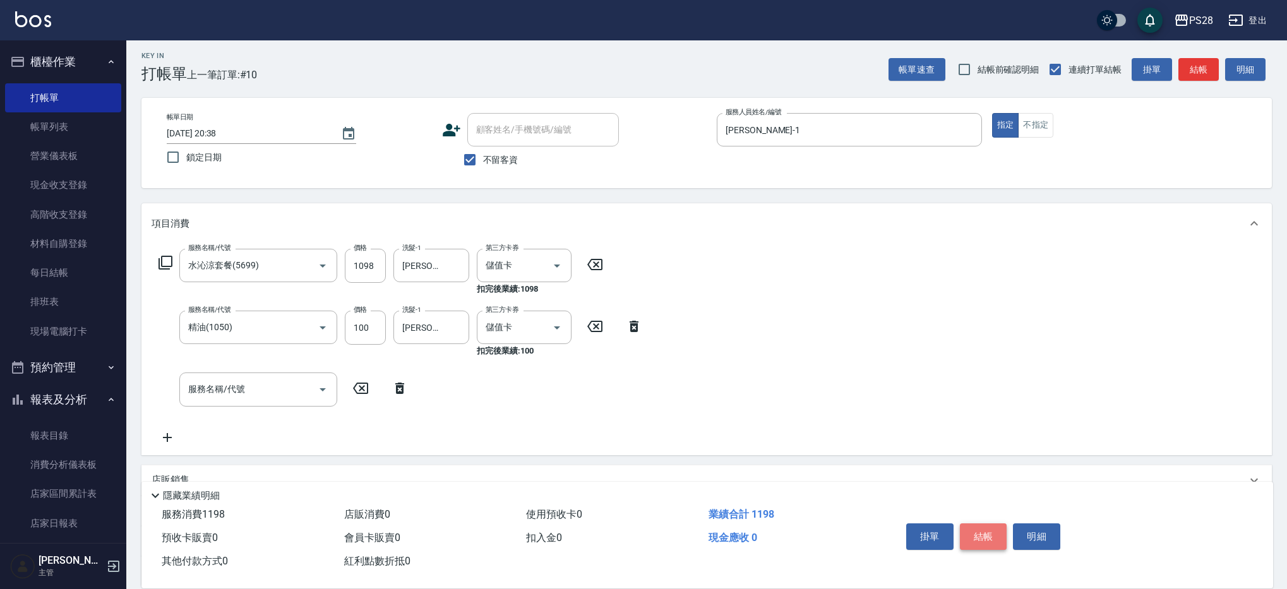
click at [988, 536] on button "結帳" at bounding box center [983, 537] width 47 height 27
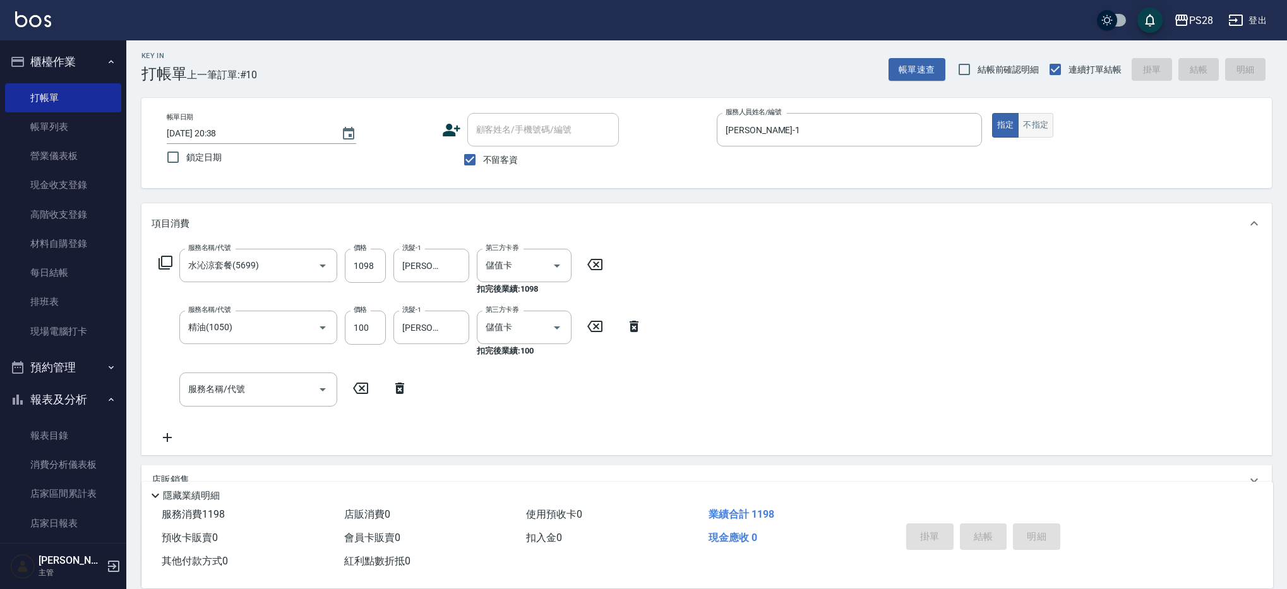
type input "[DATE] 20:39"
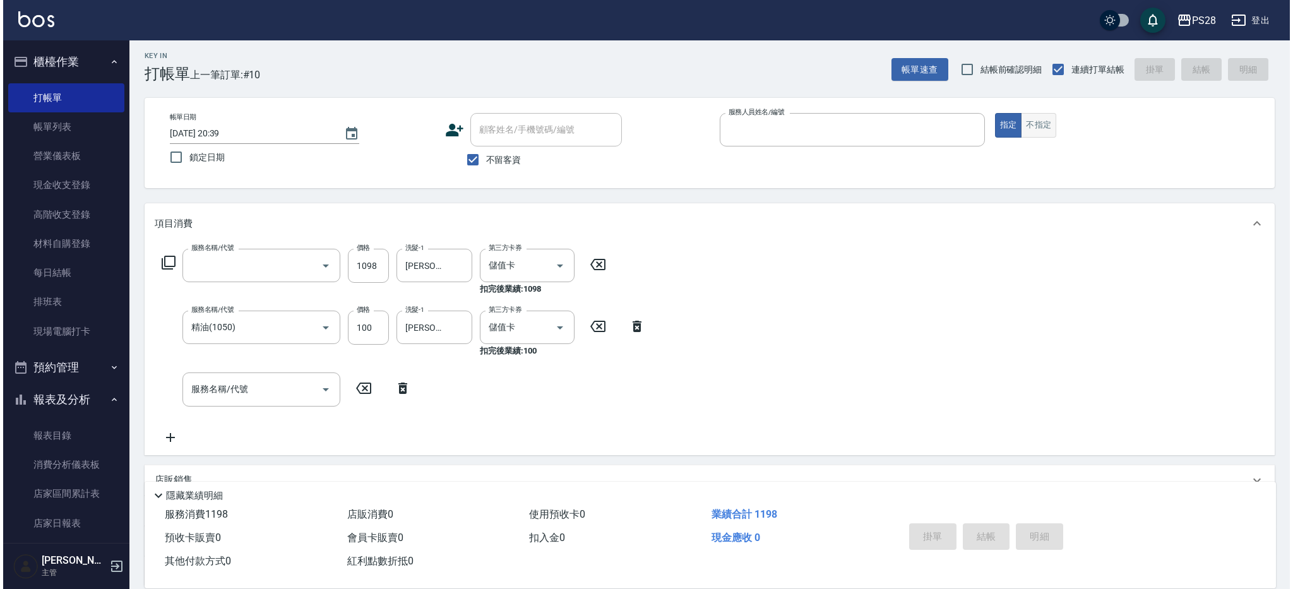
scroll to position [0, 0]
